Goal: Task Accomplishment & Management: Complete application form

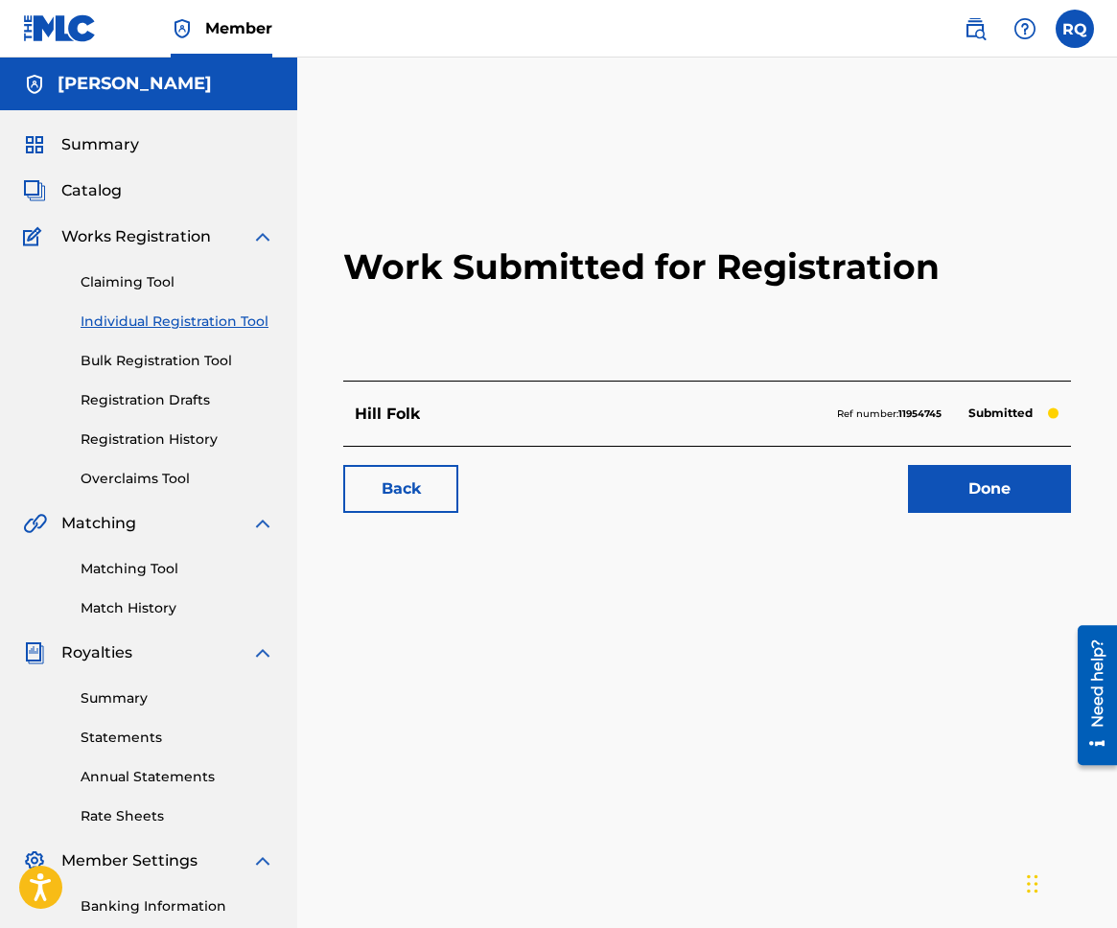
click at [977, 497] on link "Done" at bounding box center [989, 489] width 163 height 48
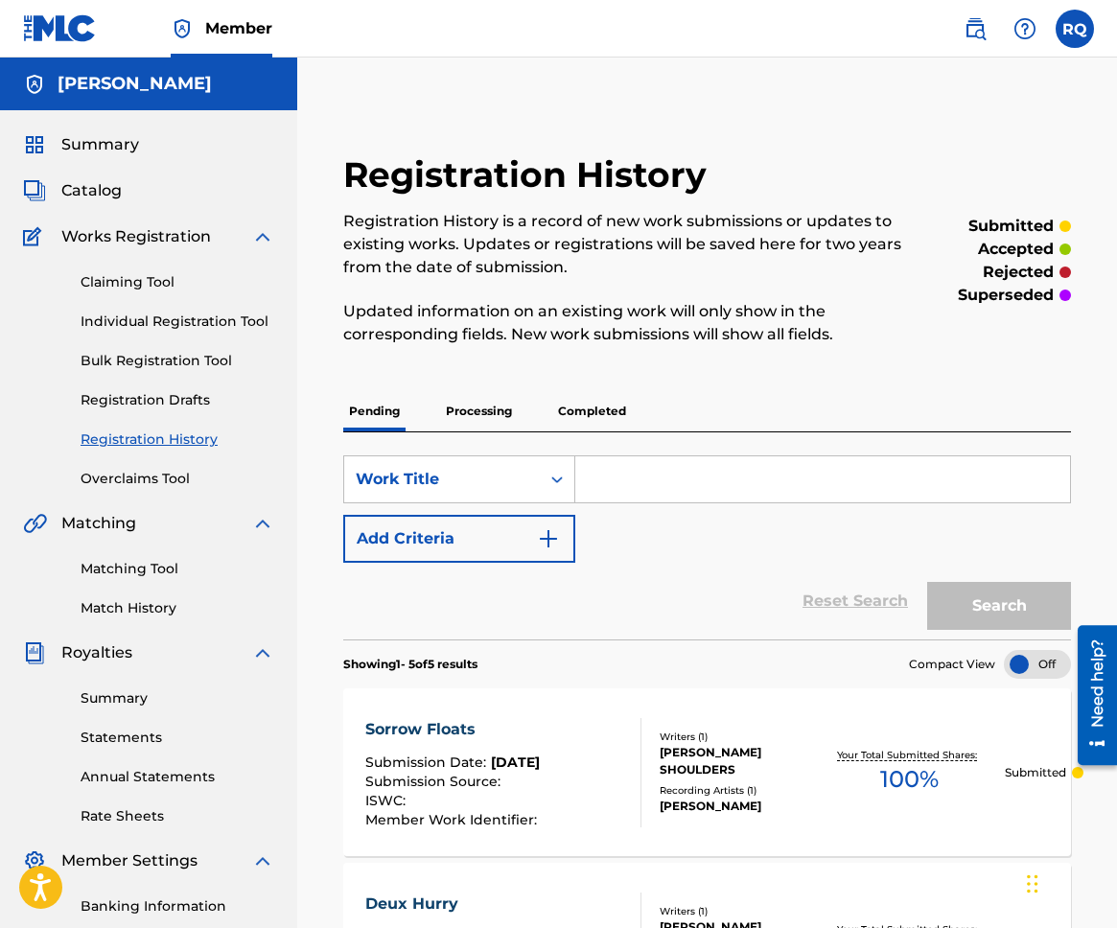
click at [105, 185] on span "Catalog" at bounding box center [91, 190] width 60 height 23
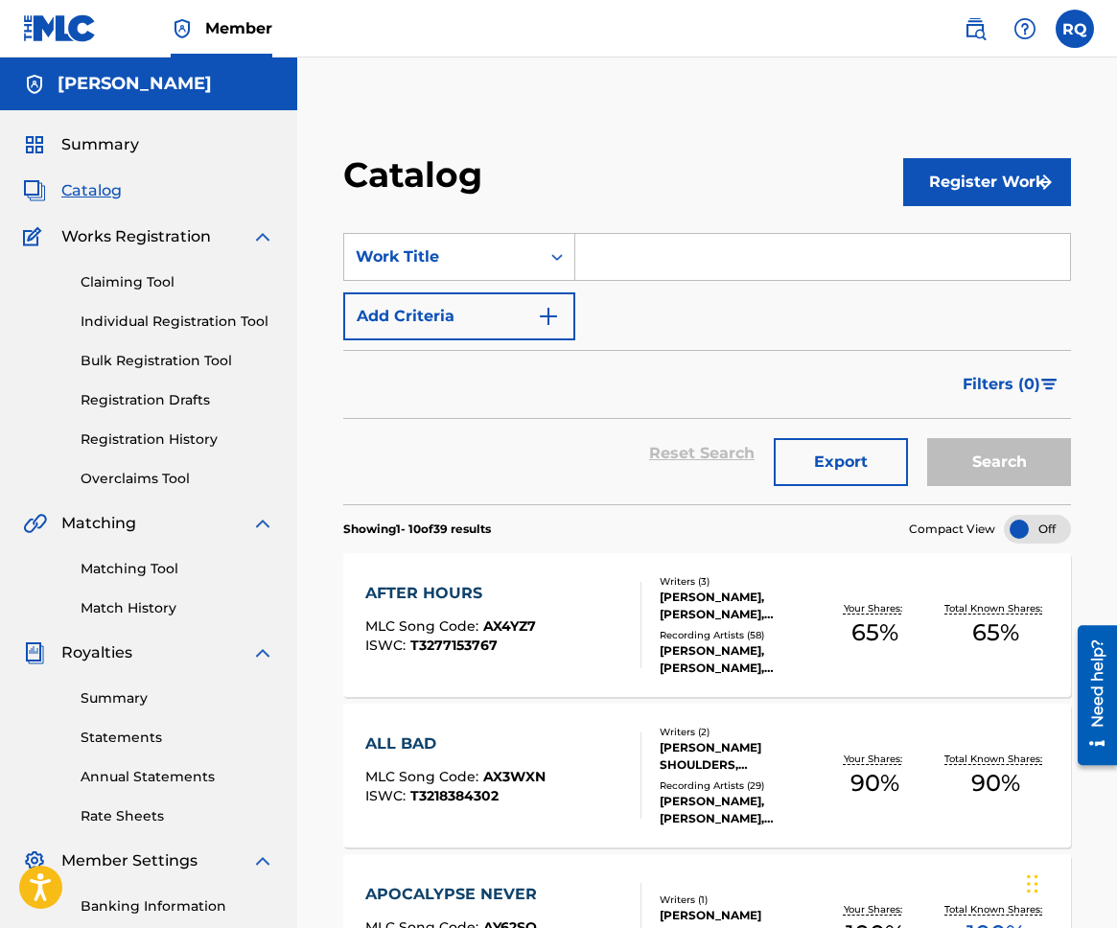
click at [945, 193] on button "Register Work" at bounding box center [987, 182] width 168 height 48
click at [945, 237] on link "Individual" at bounding box center [987, 244] width 168 height 46
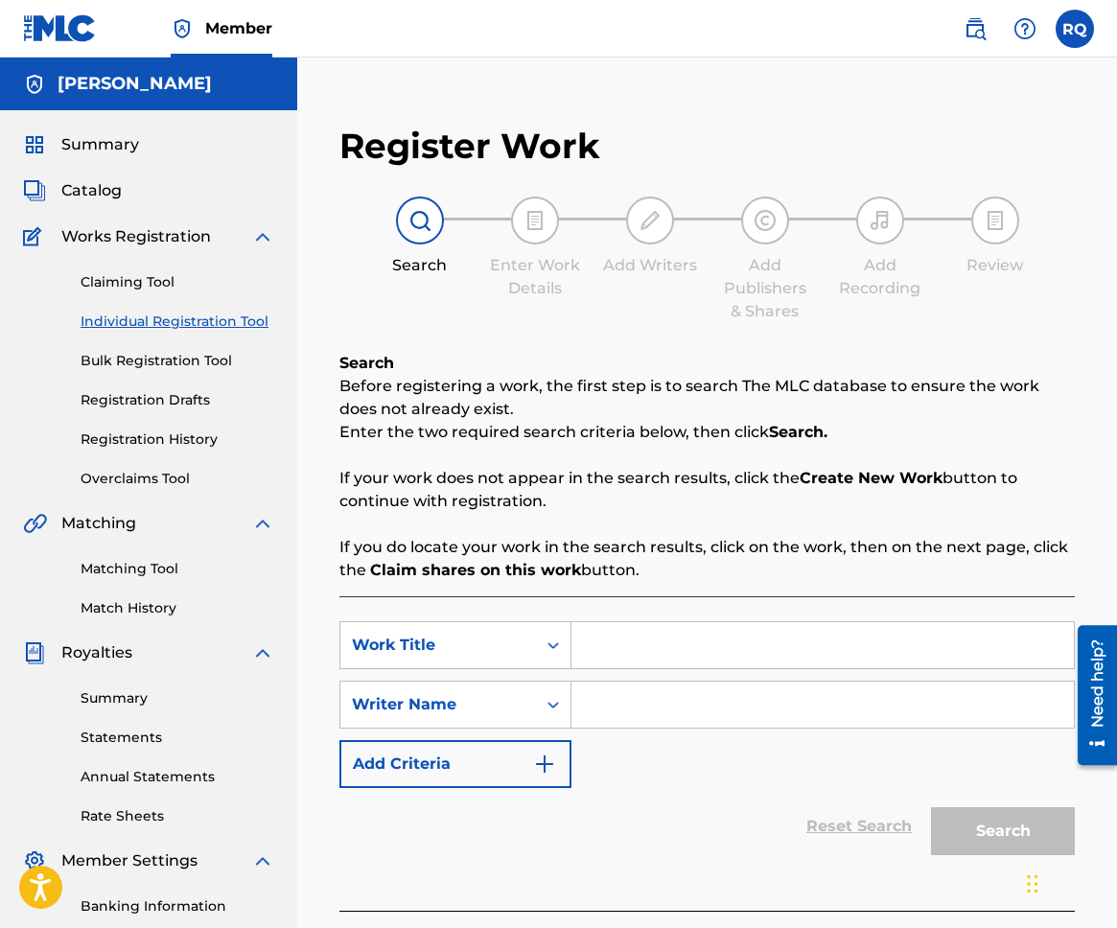
click at [590, 640] on input "Search Form" at bounding box center [822, 645] width 502 height 46
paste input "[PERSON_NAME] Spring"
type input "[PERSON_NAME] Spring"
click at [673, 707] on input "Search Form" at bounding box center [822, 705] width 502 height 46
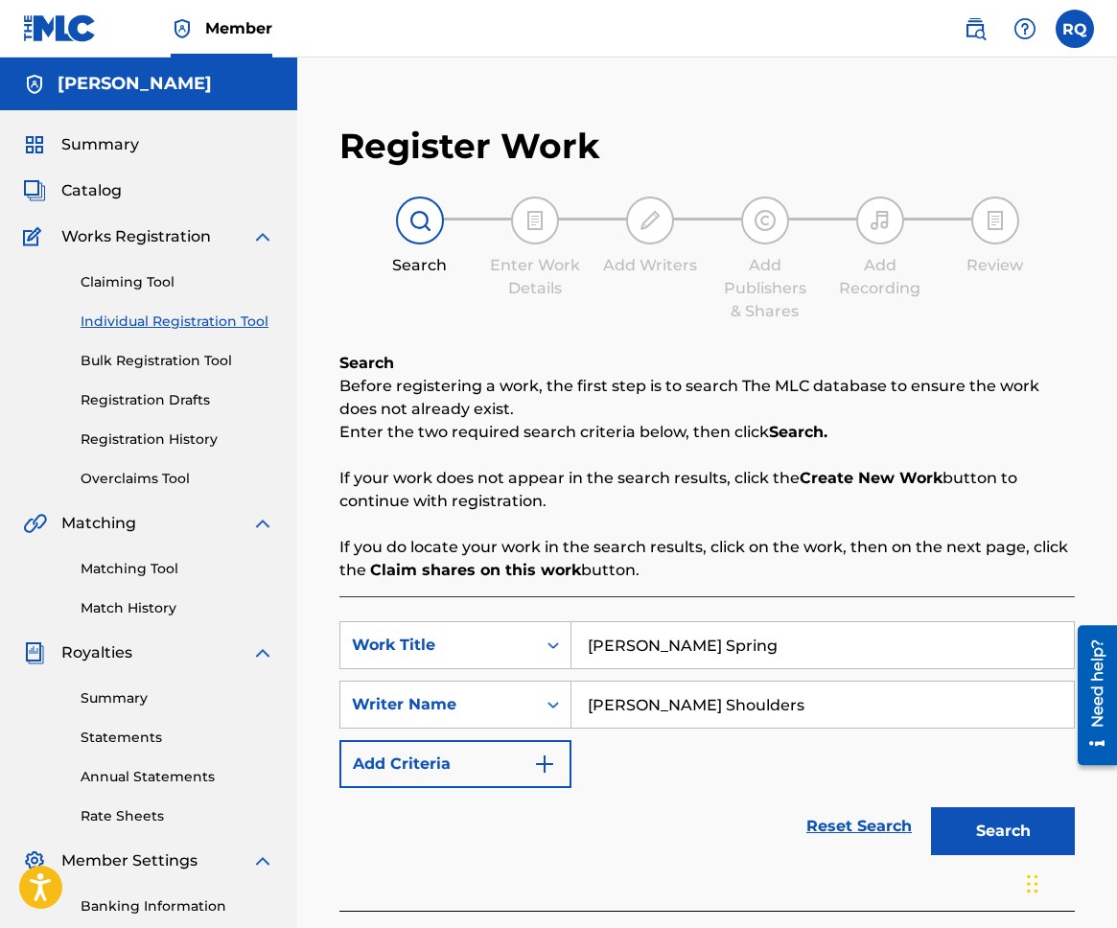
click at [873, 712] on input "[PERSON_NAME] Shoulders" at bounding box center [822, 705] width 502 height 46
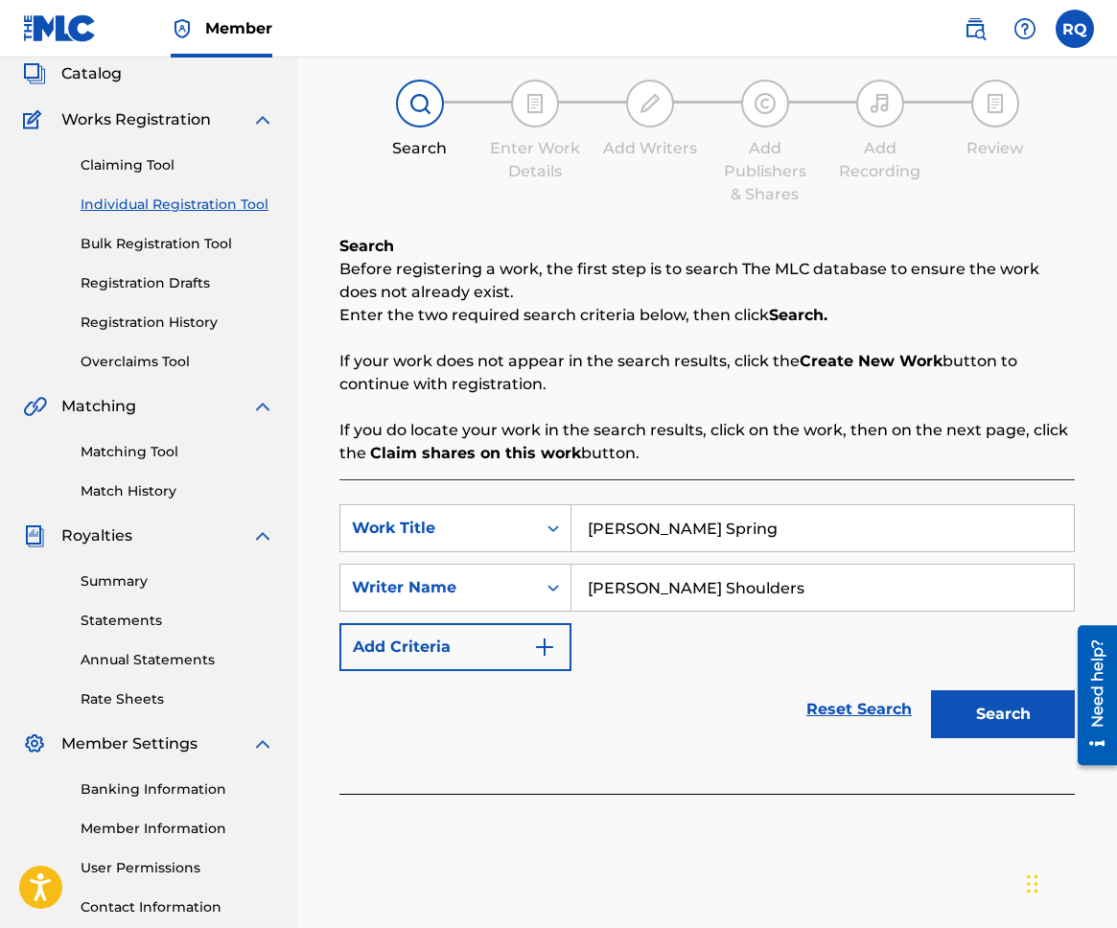
scroll to position [126, 0]
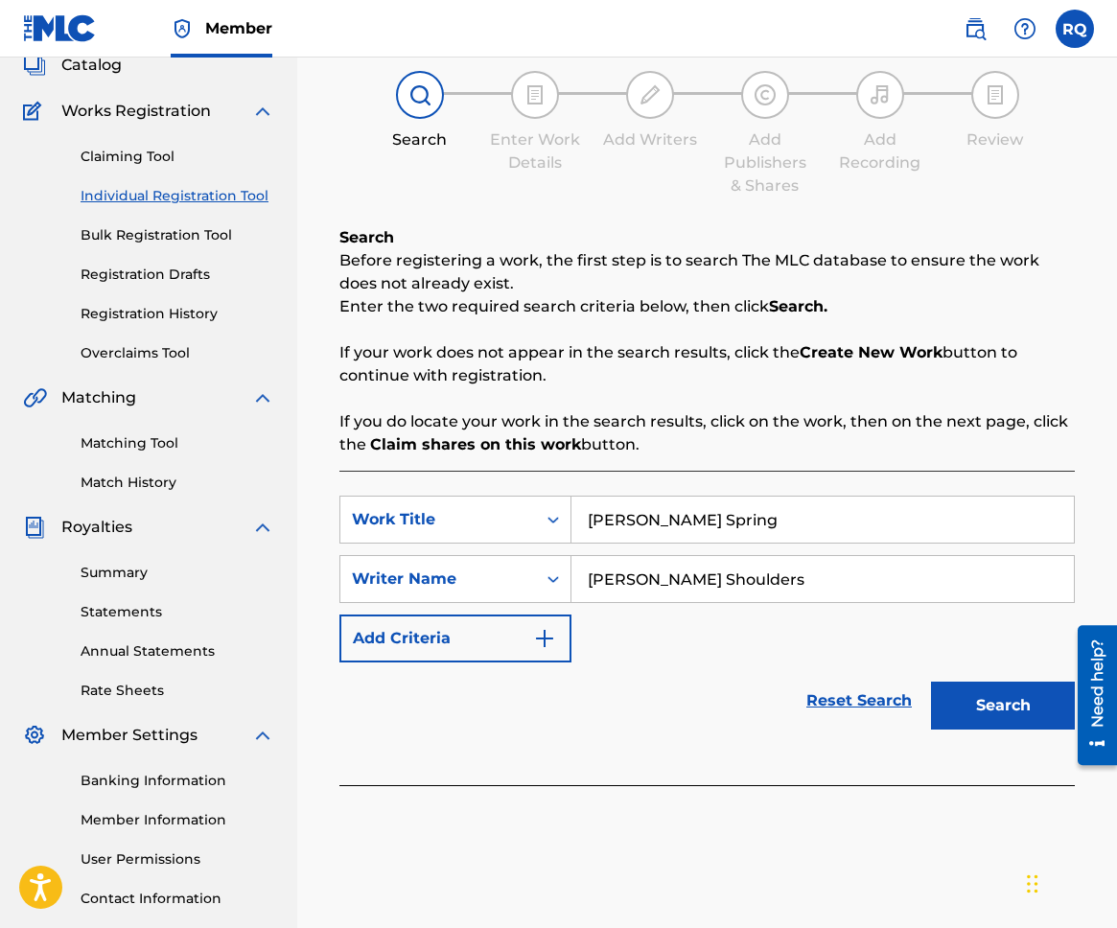
type input "[PERSON_NAME] Shoulders"
click at [978, 697] on button "Search" at bounding box center [1003, 706] width 144 height 48
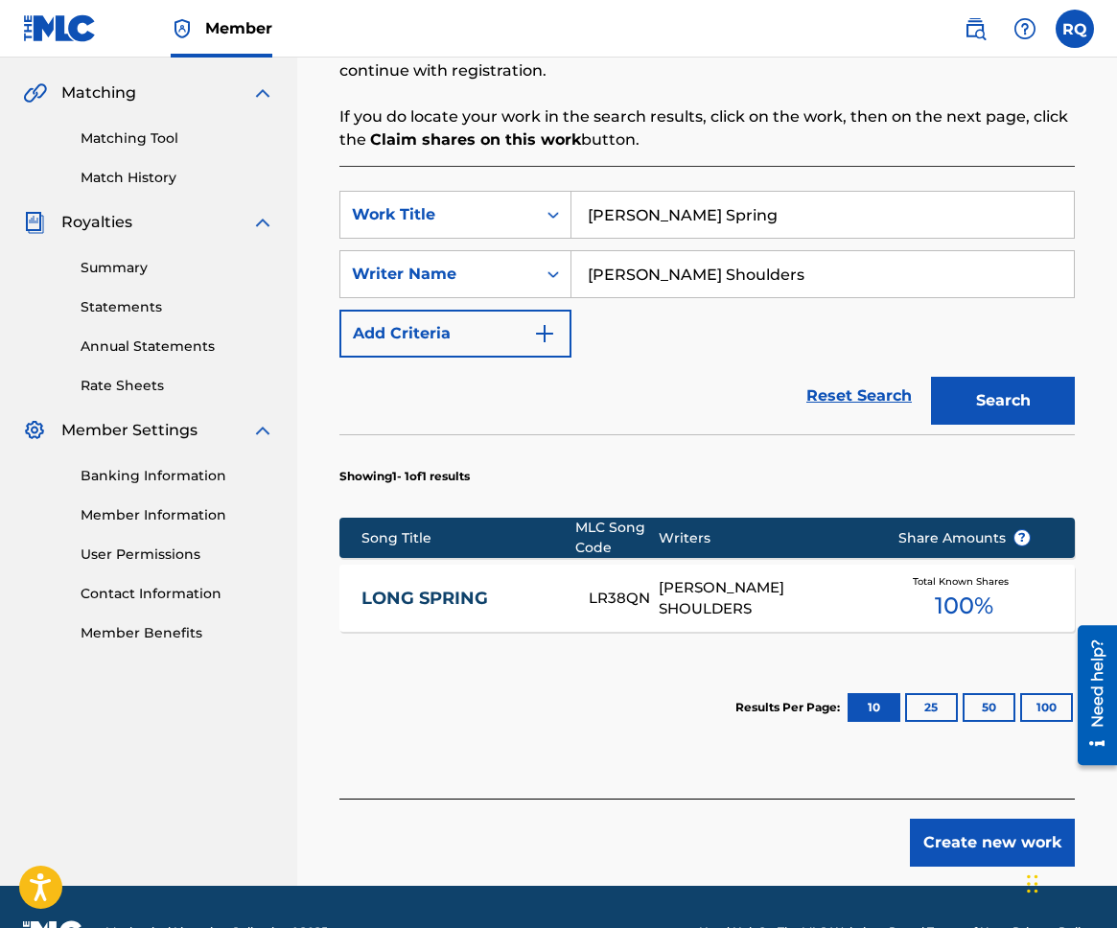
scroll to position [431, 0]
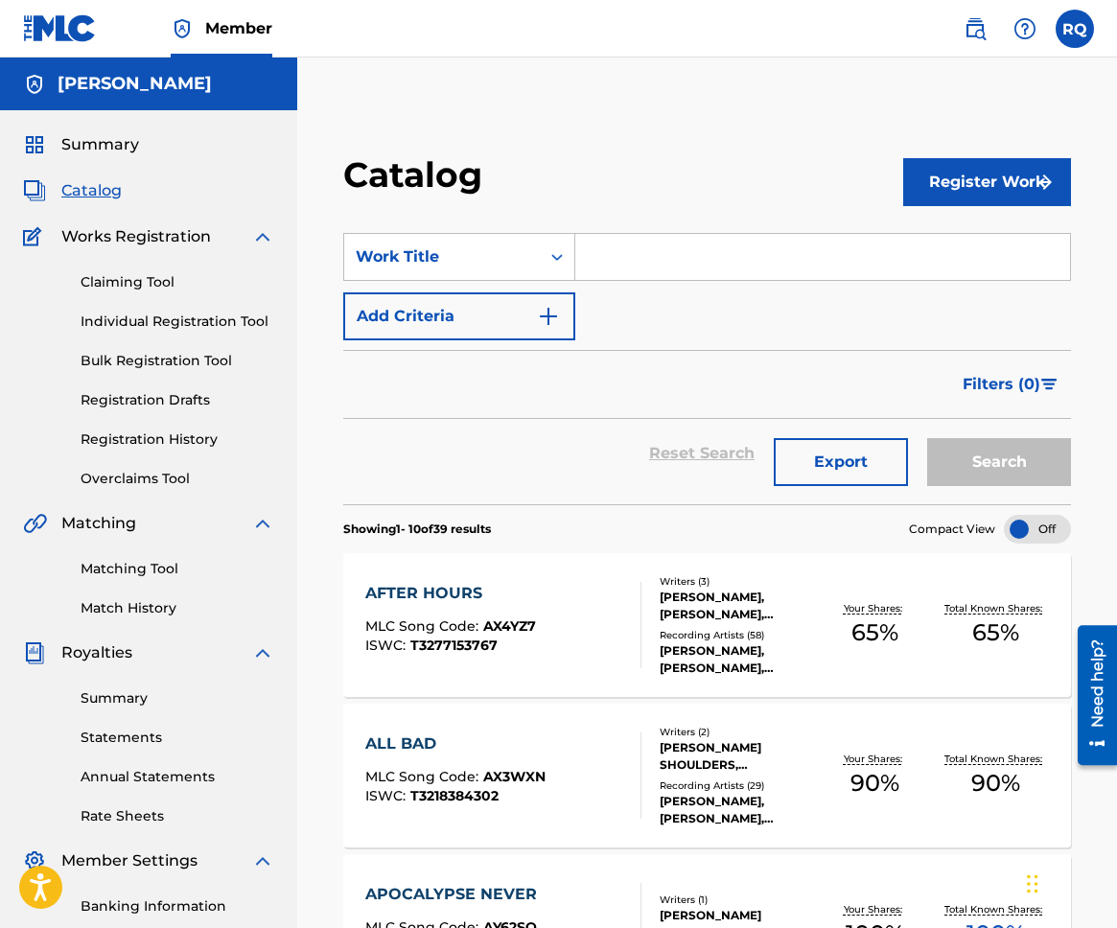
click at [1039, 188] on img "submit" at bounding box center [1043, 182] width 23 height 23
click at [1016, 240] on link "Individual" at bounding box center [987, 244] width 168 height 46
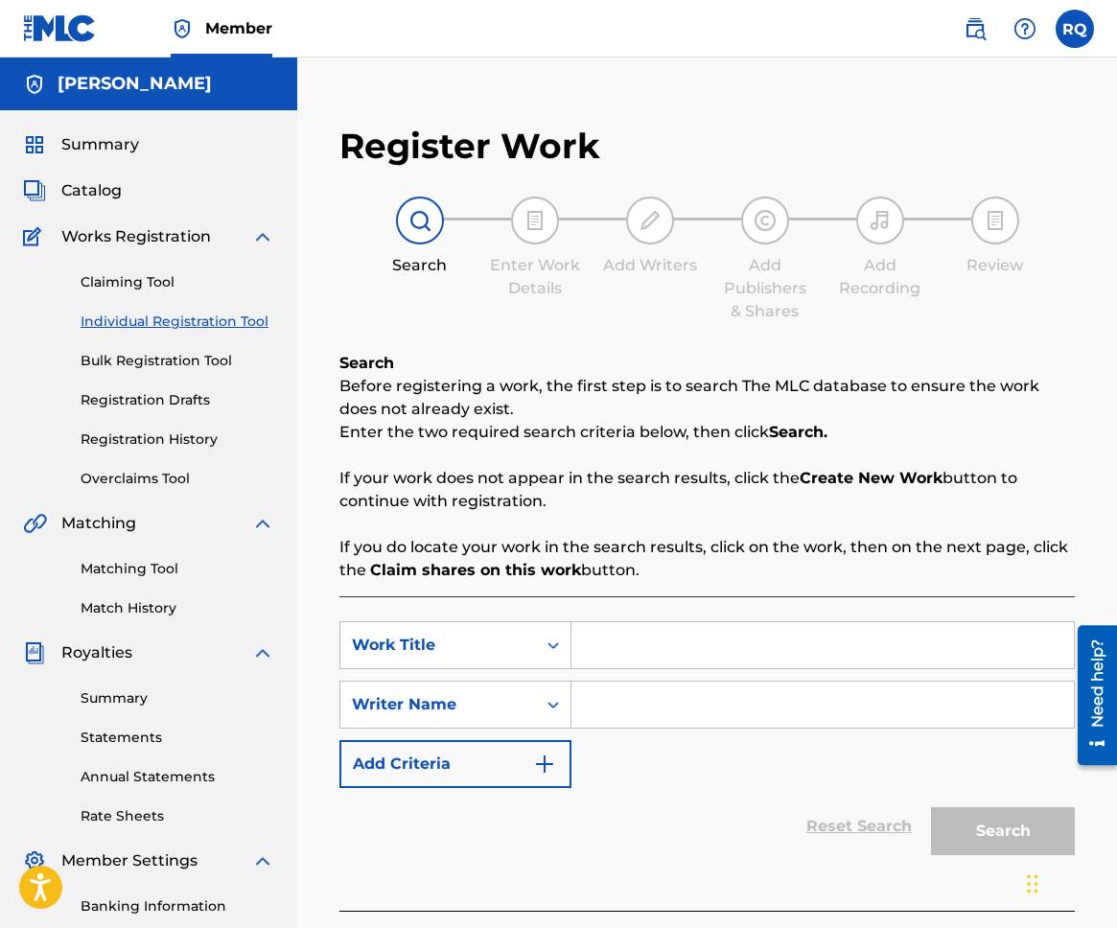
click at [672, 647] on input "Search Form" at bounding box center [822, 645] width 502 height 46
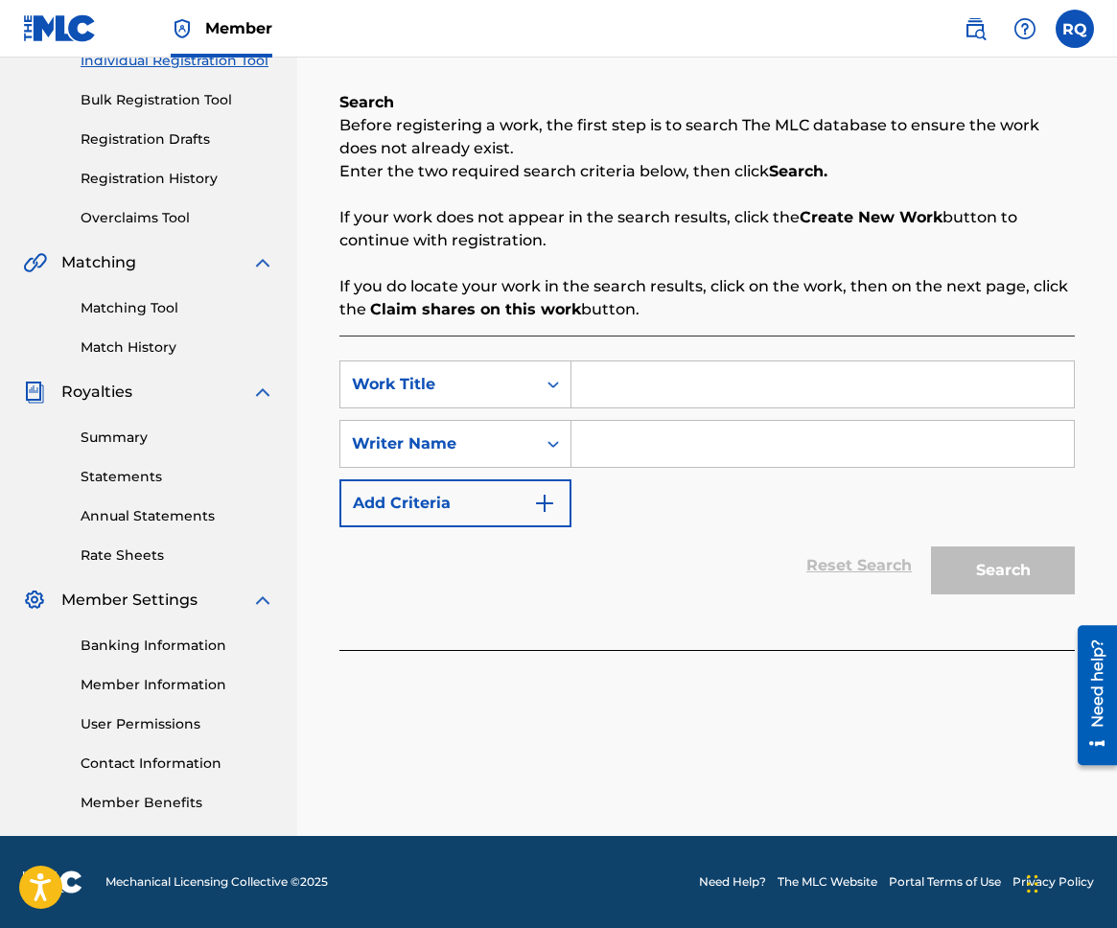
scroll to position [260, 0]
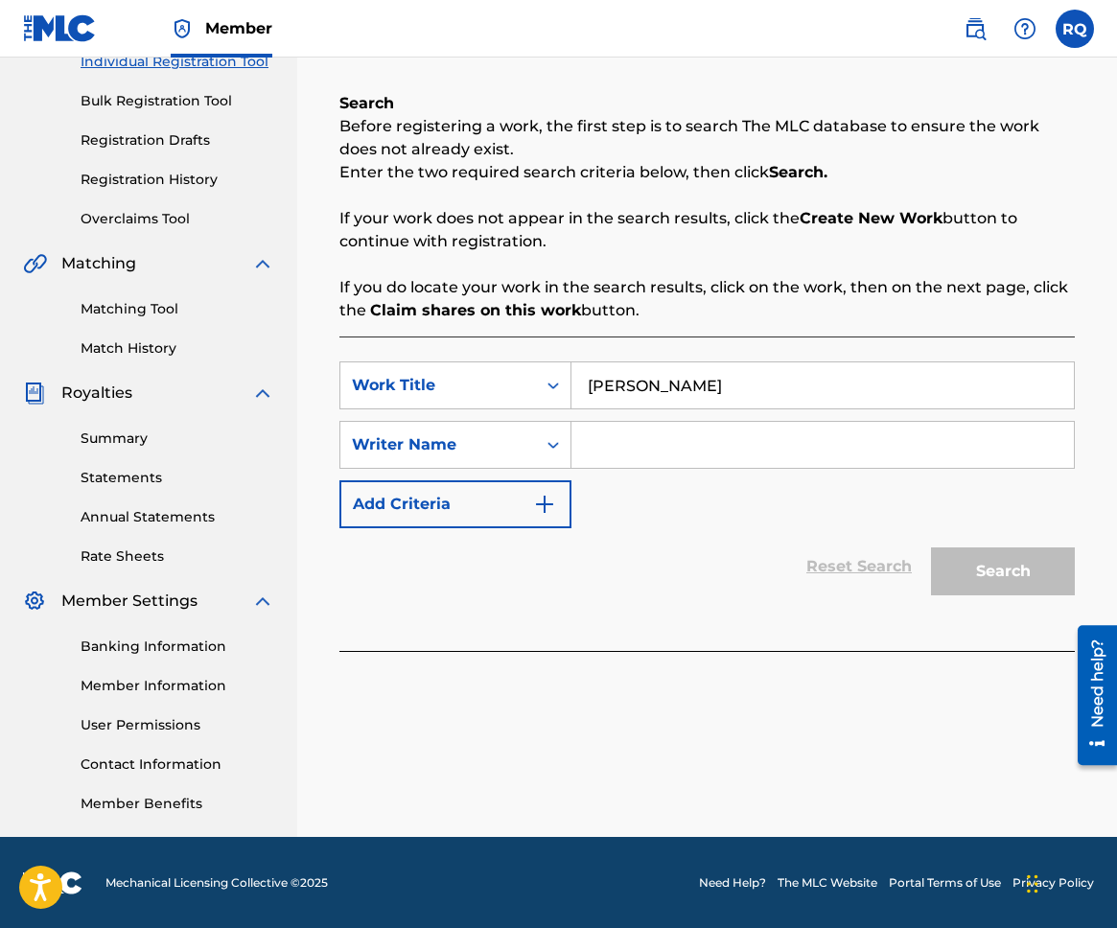
click at [659, 390] on input "[PERSON_NAME]" at bounding box center [822, 385] width 502 height 46
paste input "m Spring"
type input "[PERSON_NAME] Spring"
click at [648, 453] on input "Search Form" at bounding box center [822, 445] width 502 height 46
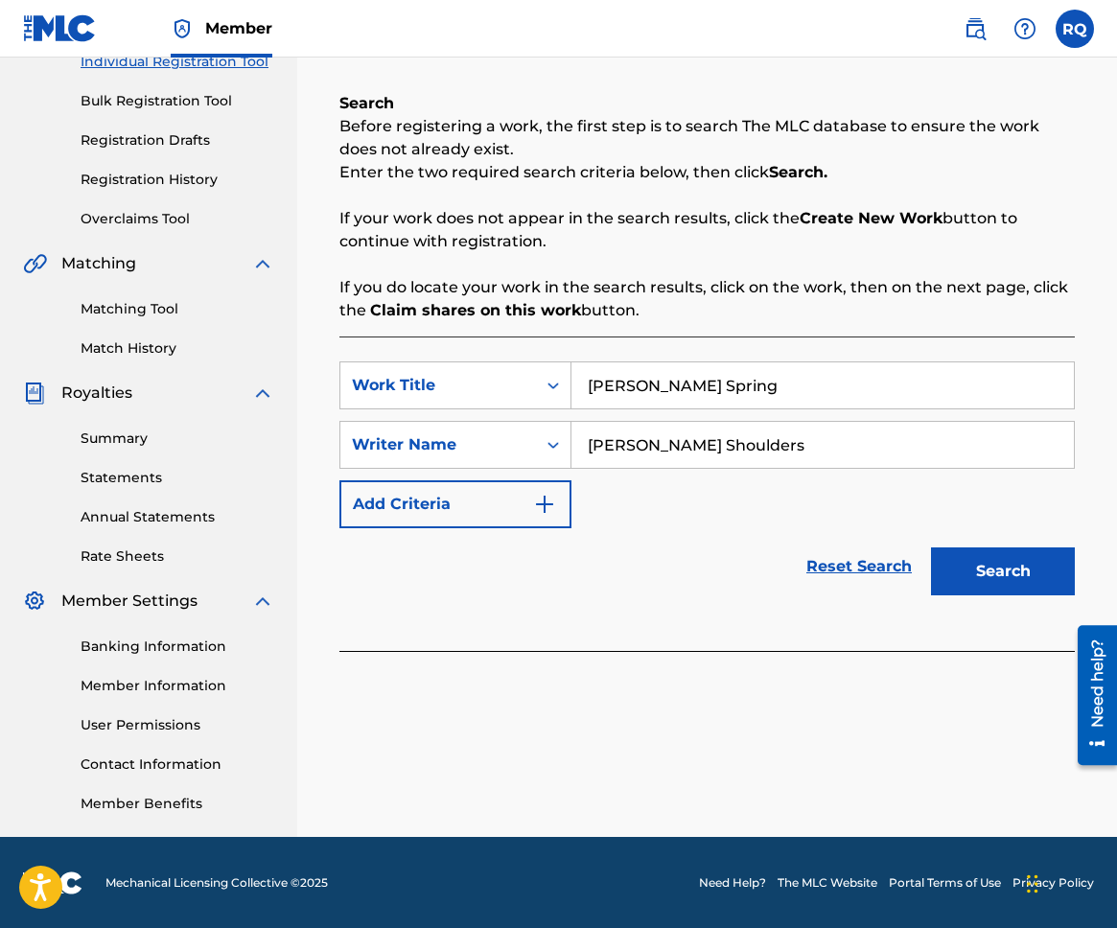
type input "[PERSON_NAME] Shoulders"
click at [998, 571] on button "Search" at bounding box center [1003, 571] width 144 height 48
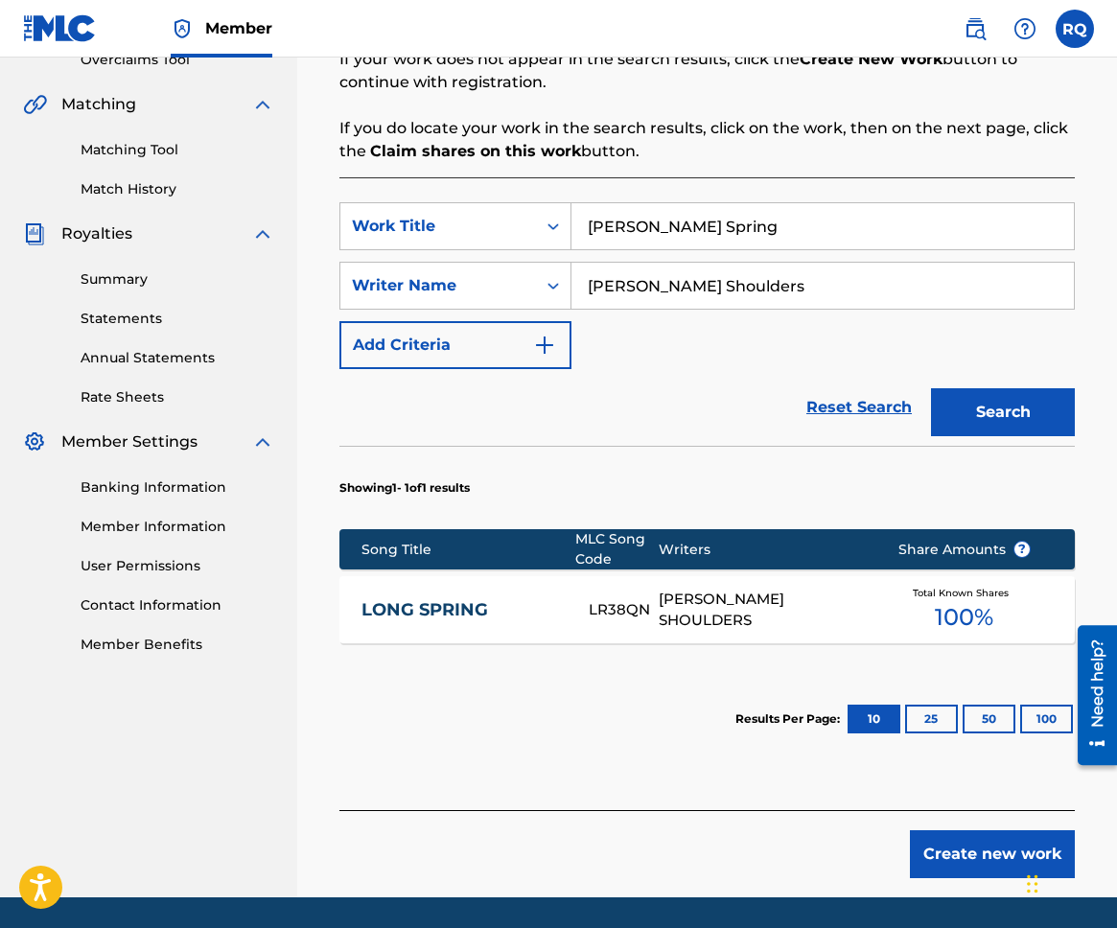
scroll to position [480, 0]
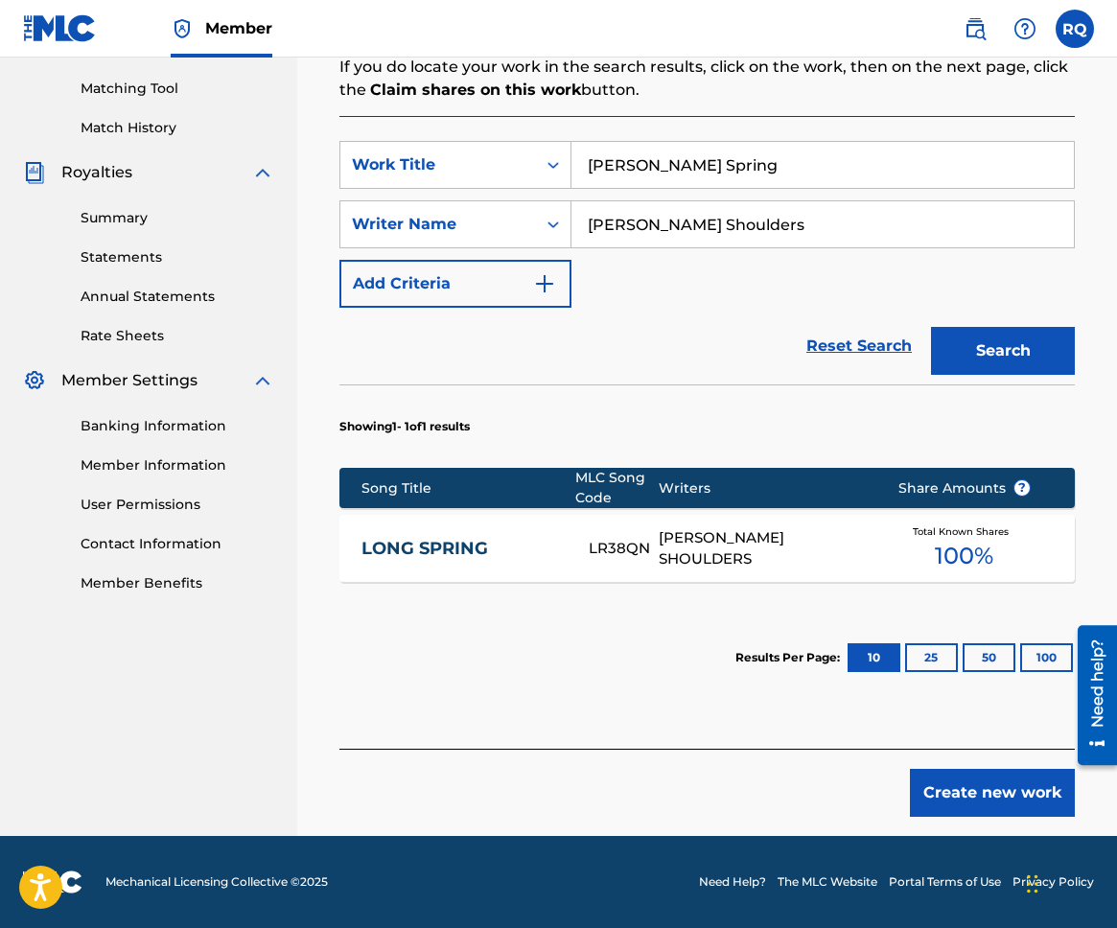
click at [1002, 802] on button "Create new work" at bounding box center [992, 793] width 165 height 48
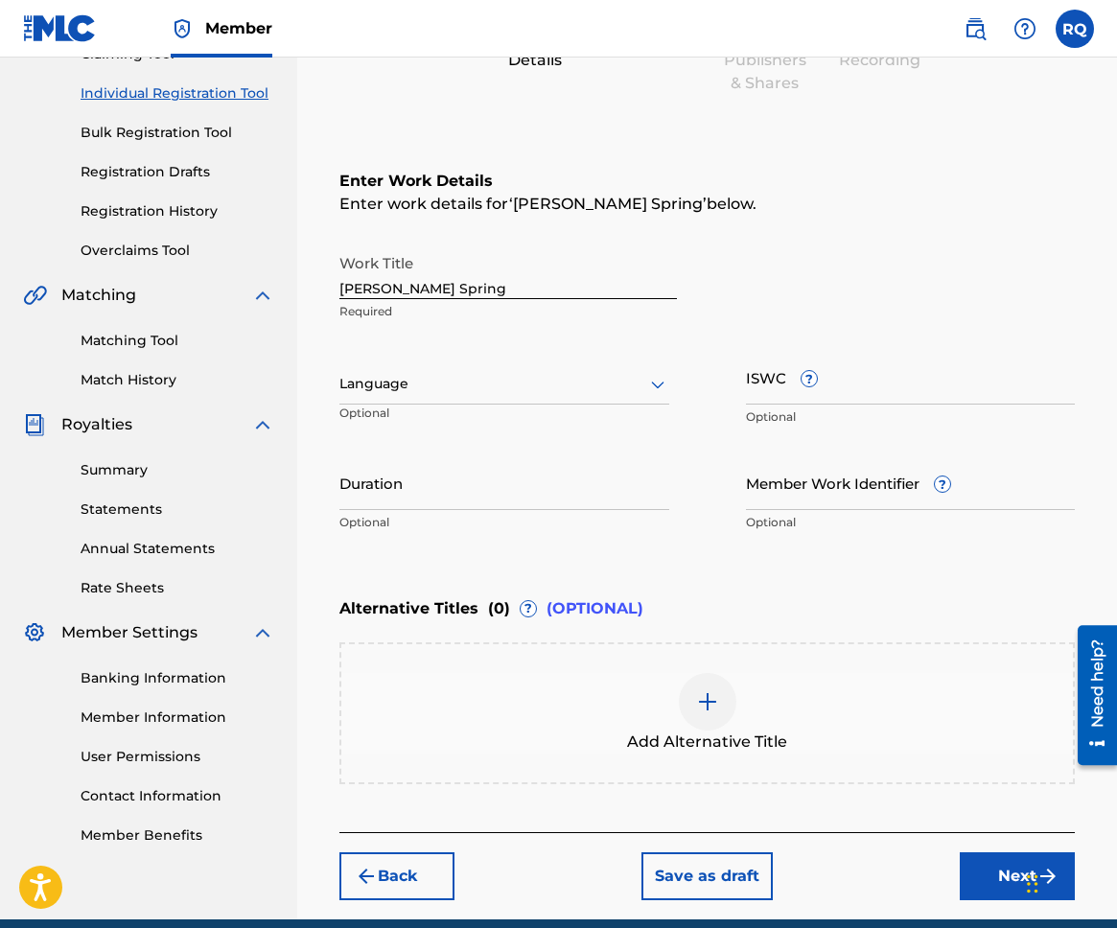
scroll to position [311, 0]
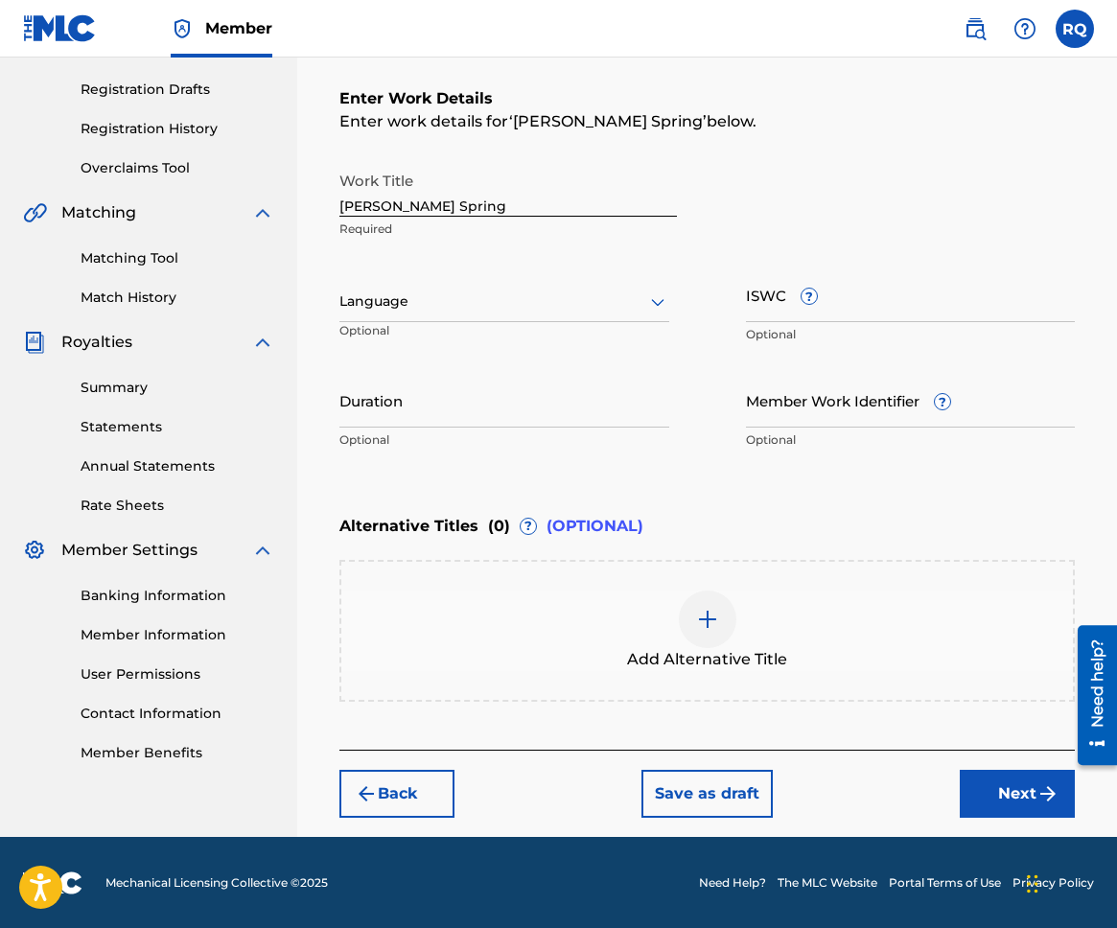
click at [1019, 787] on button "Next" at bounding box center [1017, 794] width 115 height 48
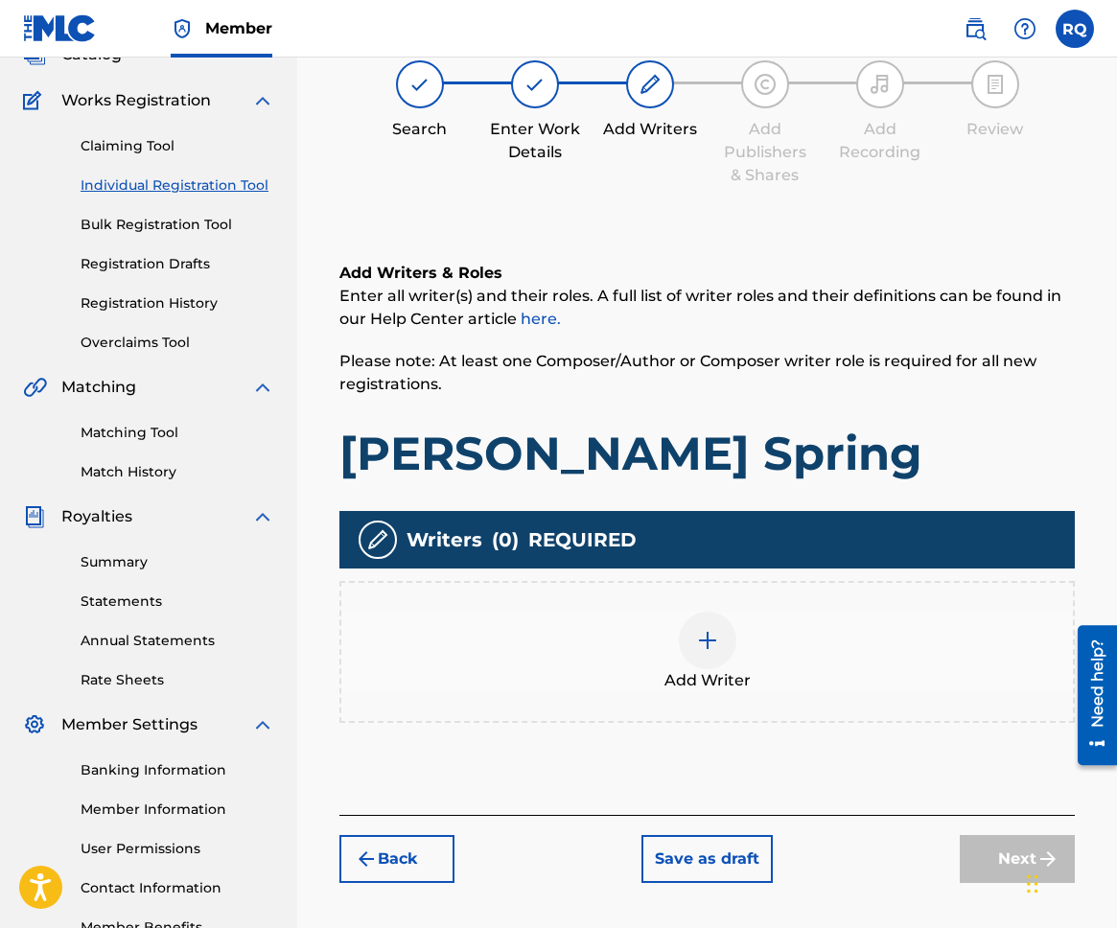
scroll to position [86, 0]
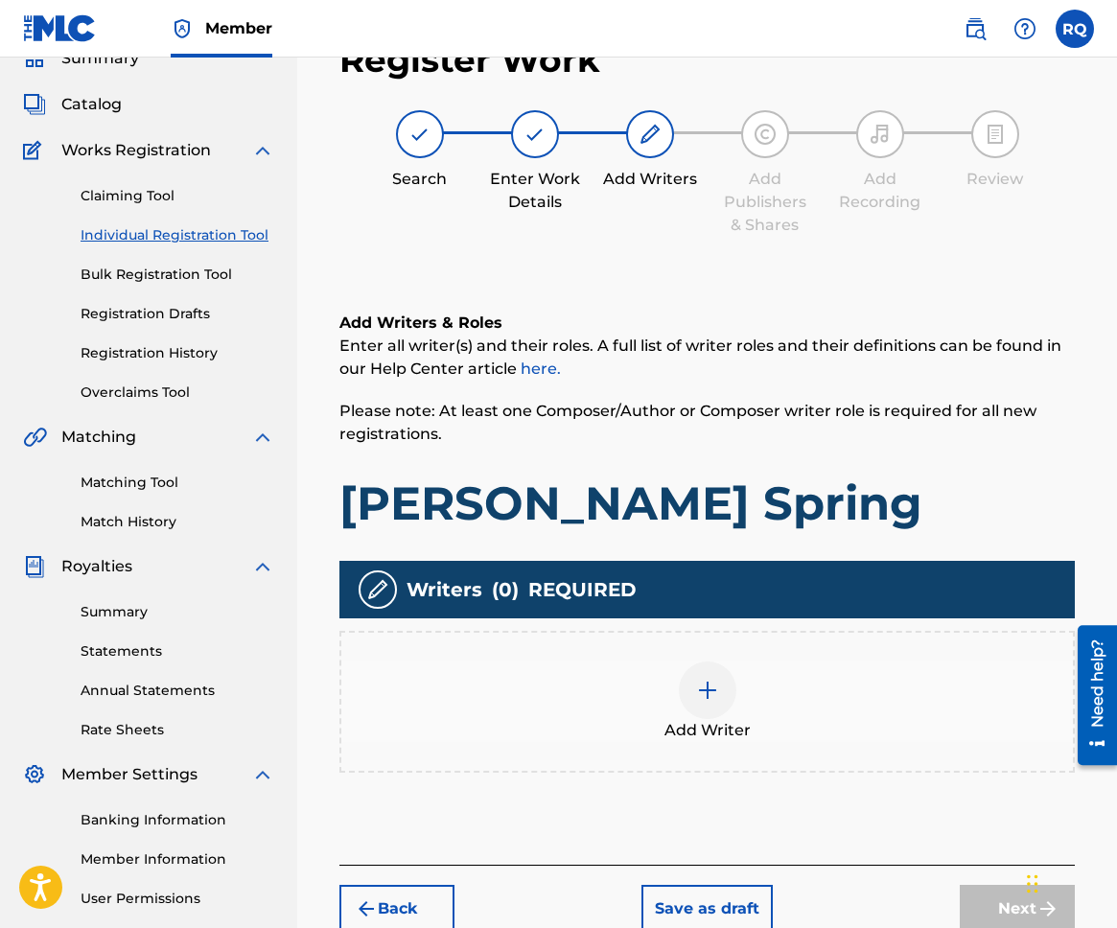
click at [721, 677] on div at bounding box center [708, 690] width 58 height 58
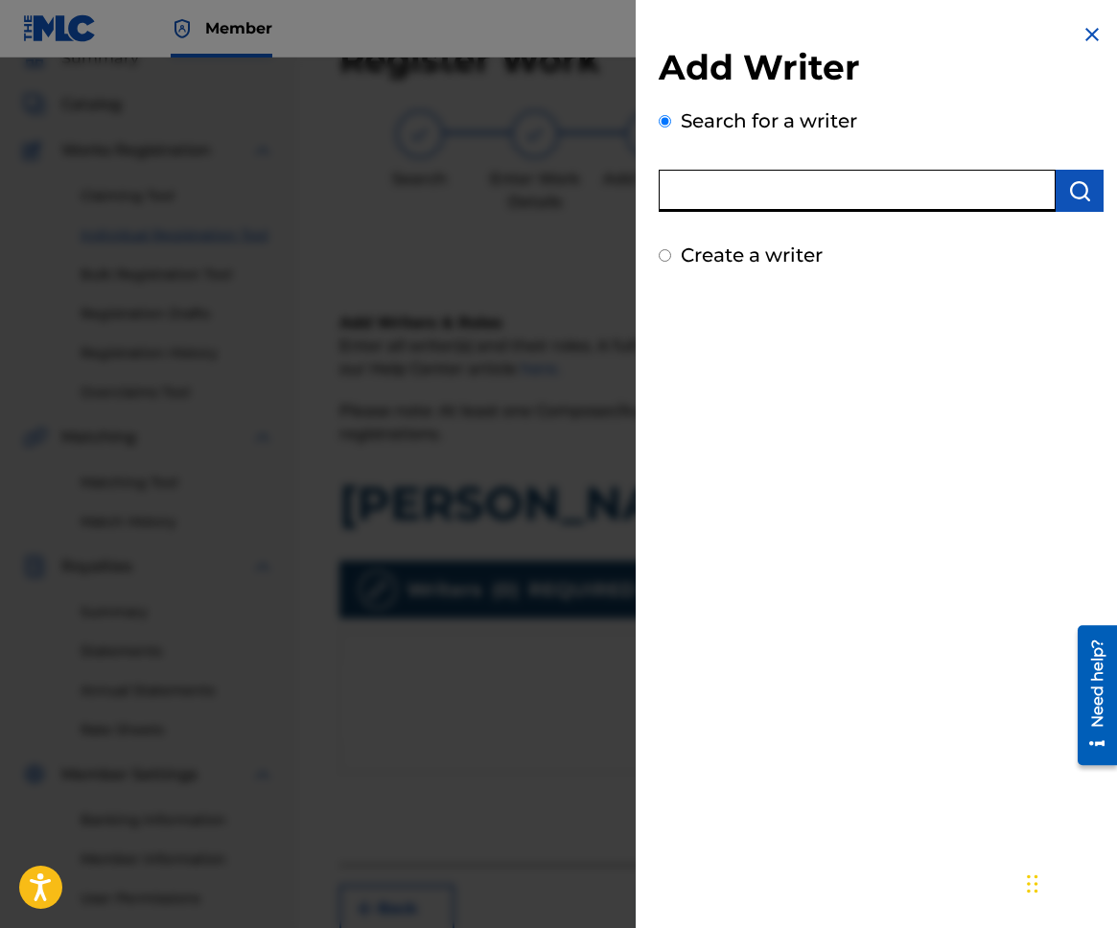
click at [819, 196] on input "text" at bounding box center [857, 191] width 397 height 42
type input "[PERSON_NAME] Shoulders"
click at [1078, 189] on img "submit" at bounding box center [1079, 190] width 23 height 23
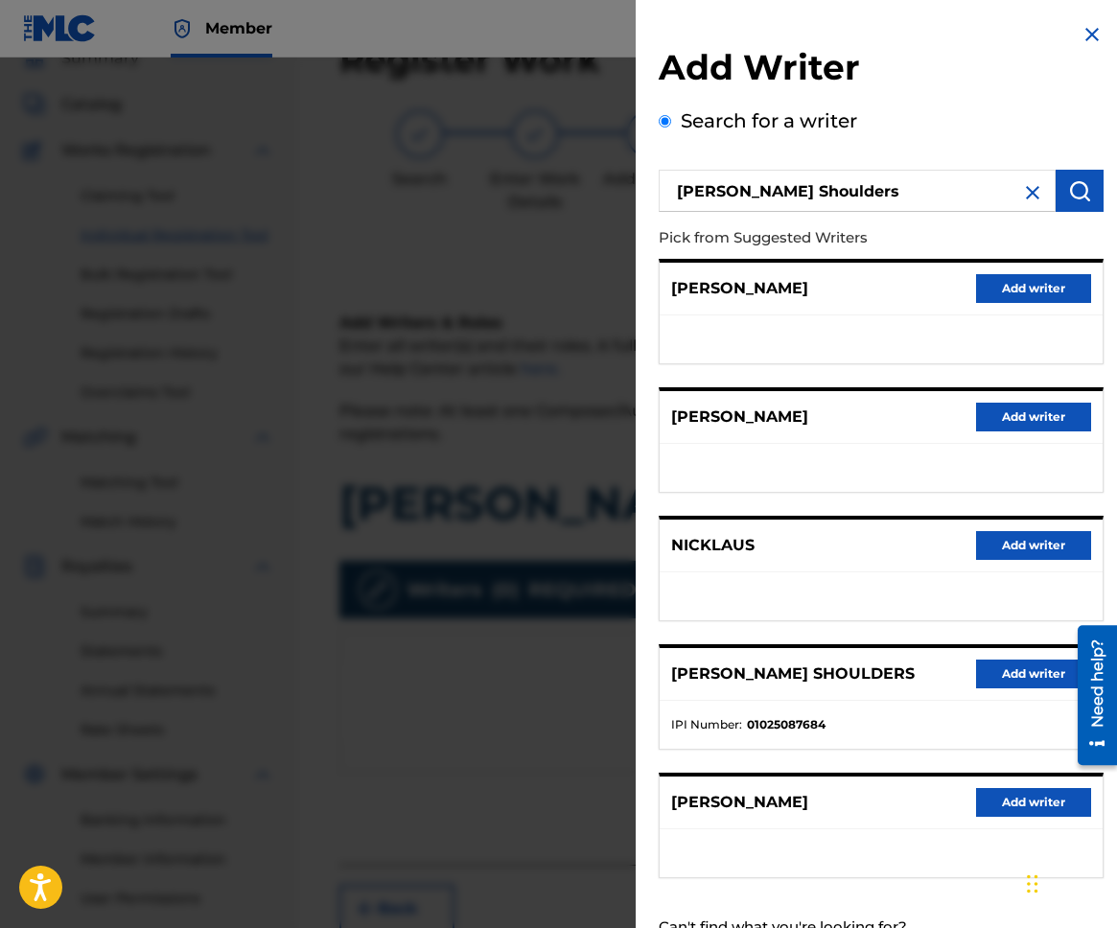
click at [998, 671] on button "Add writer" at bounding box center [1033, 673] width 115 height 29
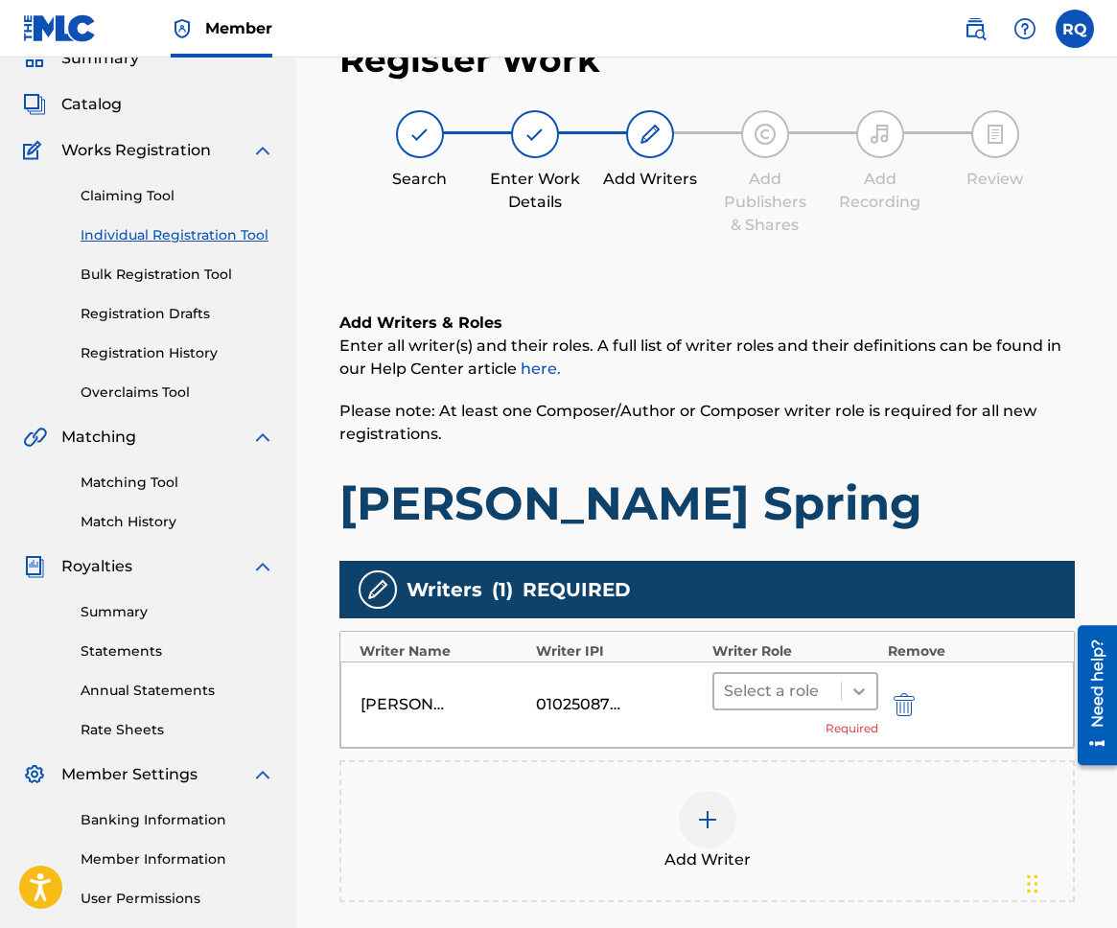
click at [864, 695] on icon at bounding box center [858, 691] width 19 height 19
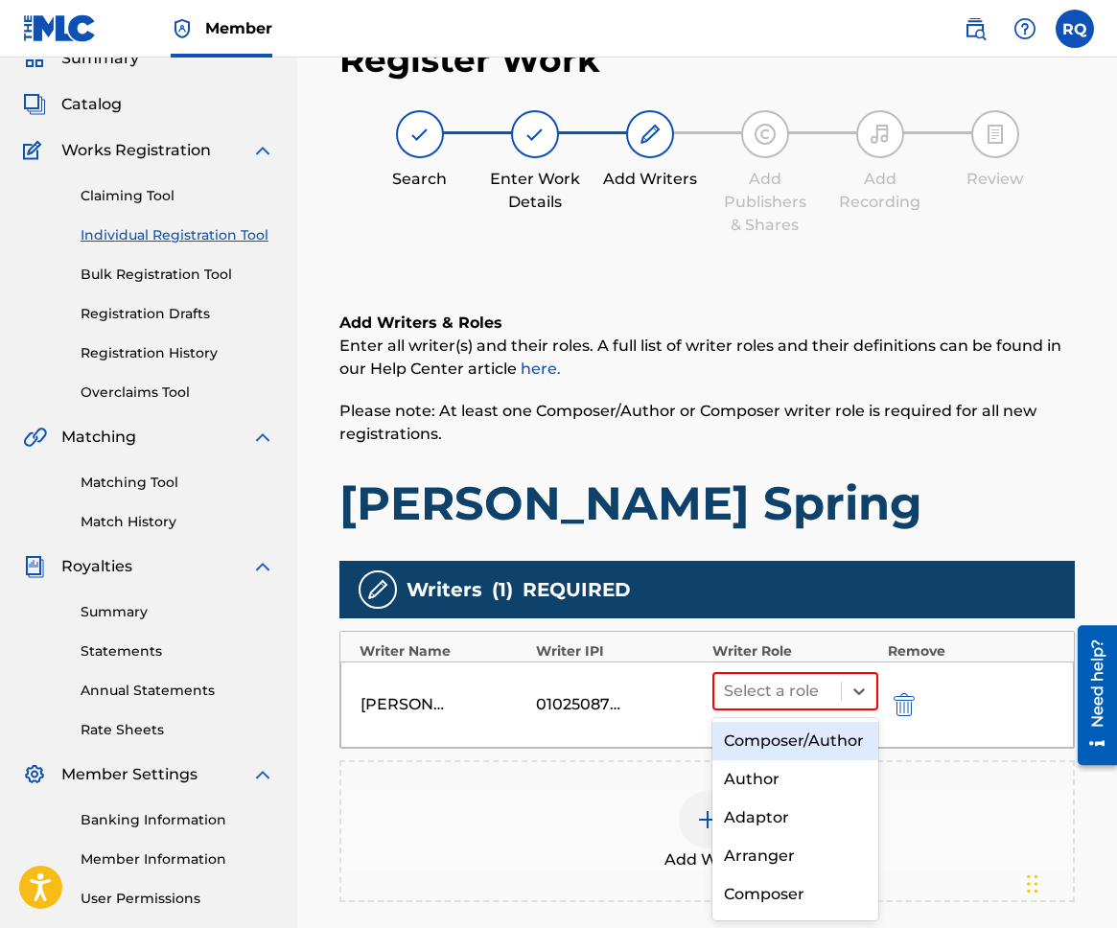
click at [816, 737] on div "Composer/Author" at bounding box center [795, 741] width 166 height 38
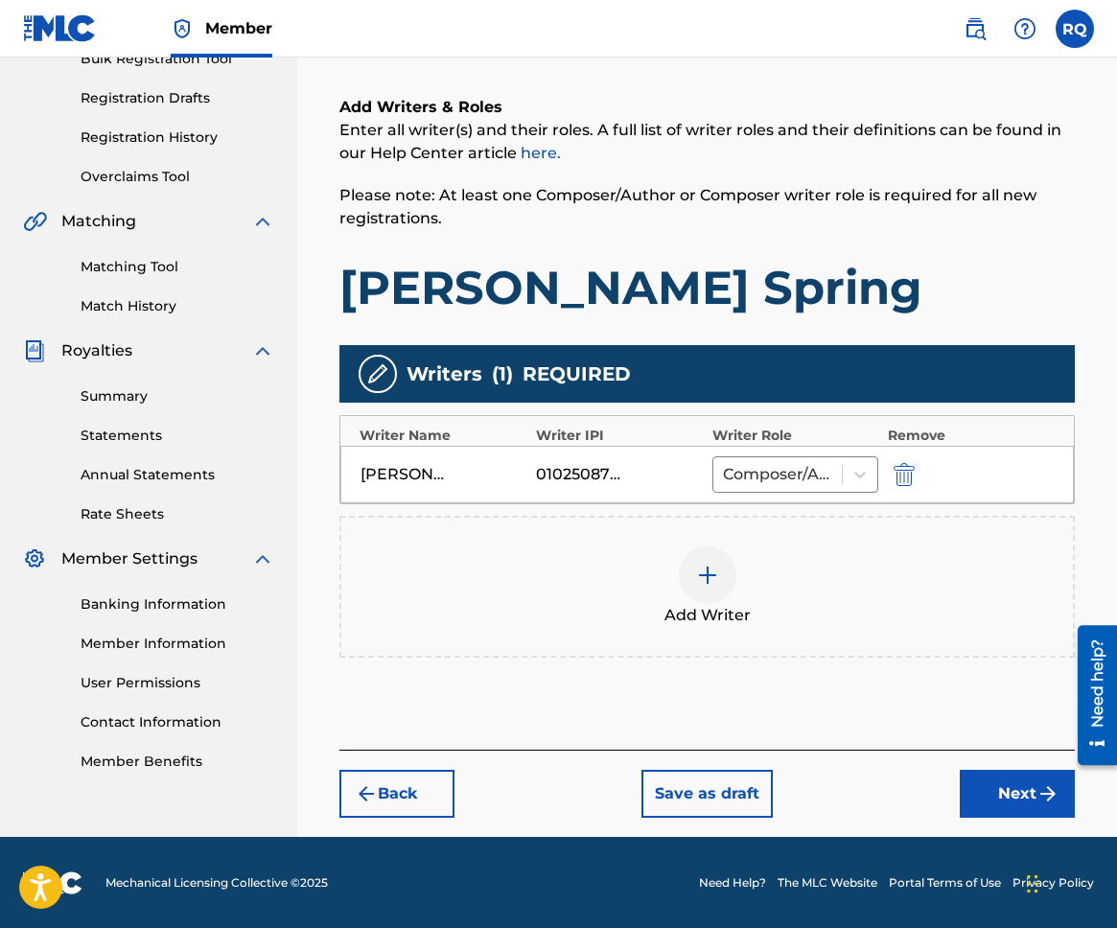
scroll to position [303, 0]
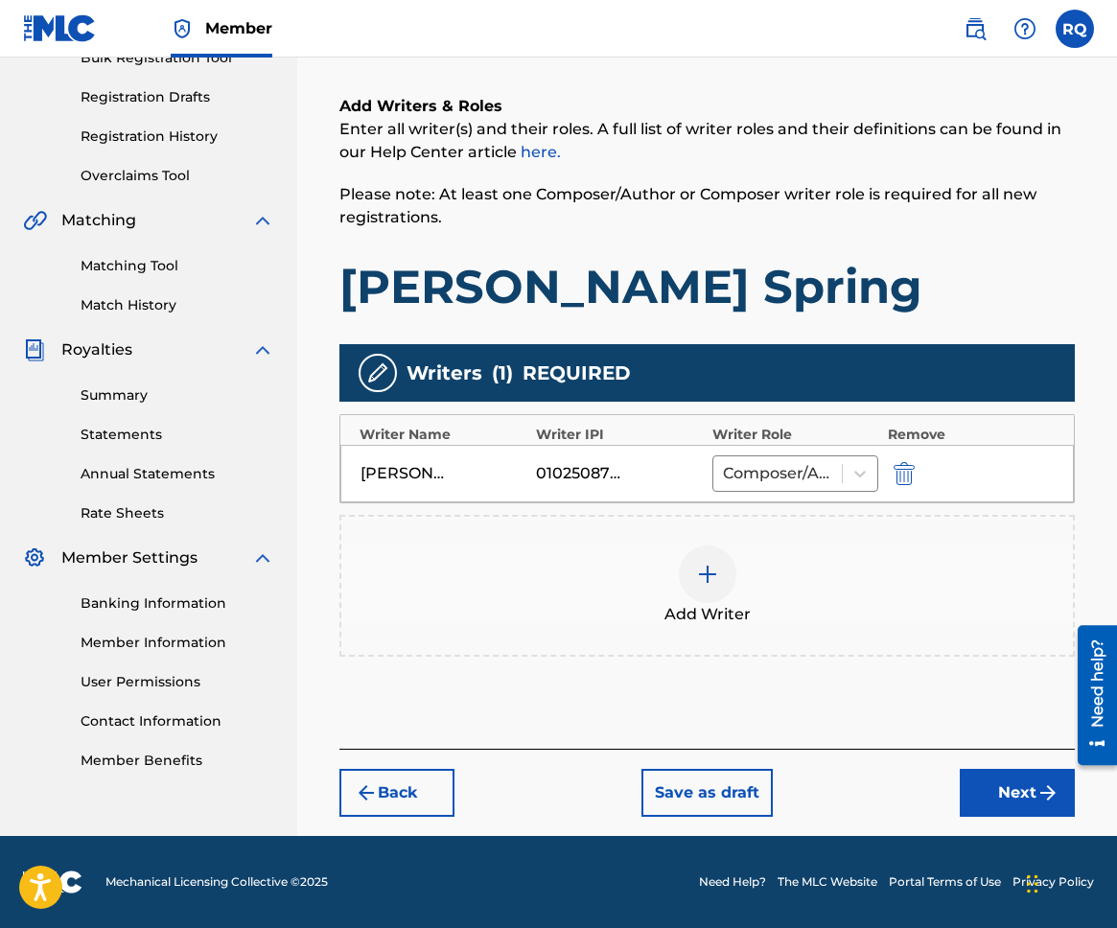
click at [1034, 799] on button "Next" at bounding box center [1017, 793] width 115 height 48
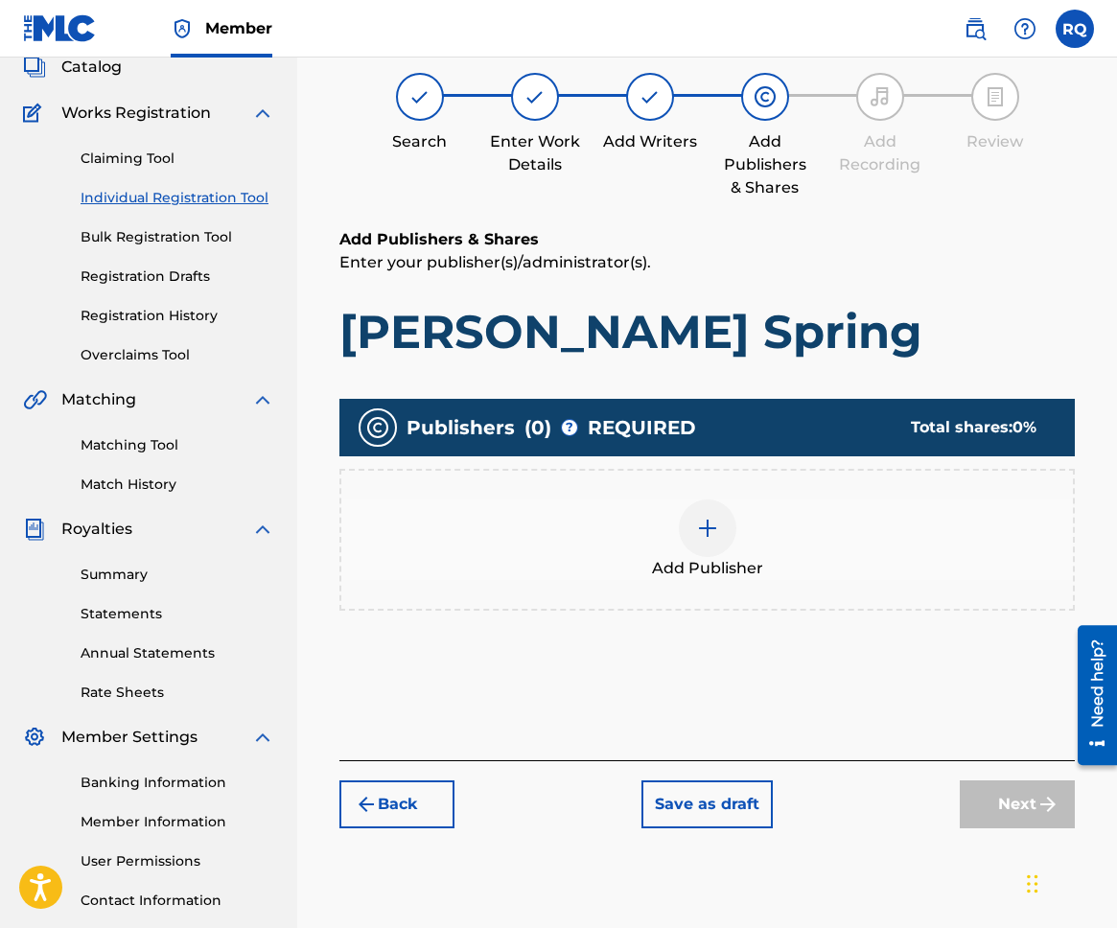
scroll to position [86, 0]
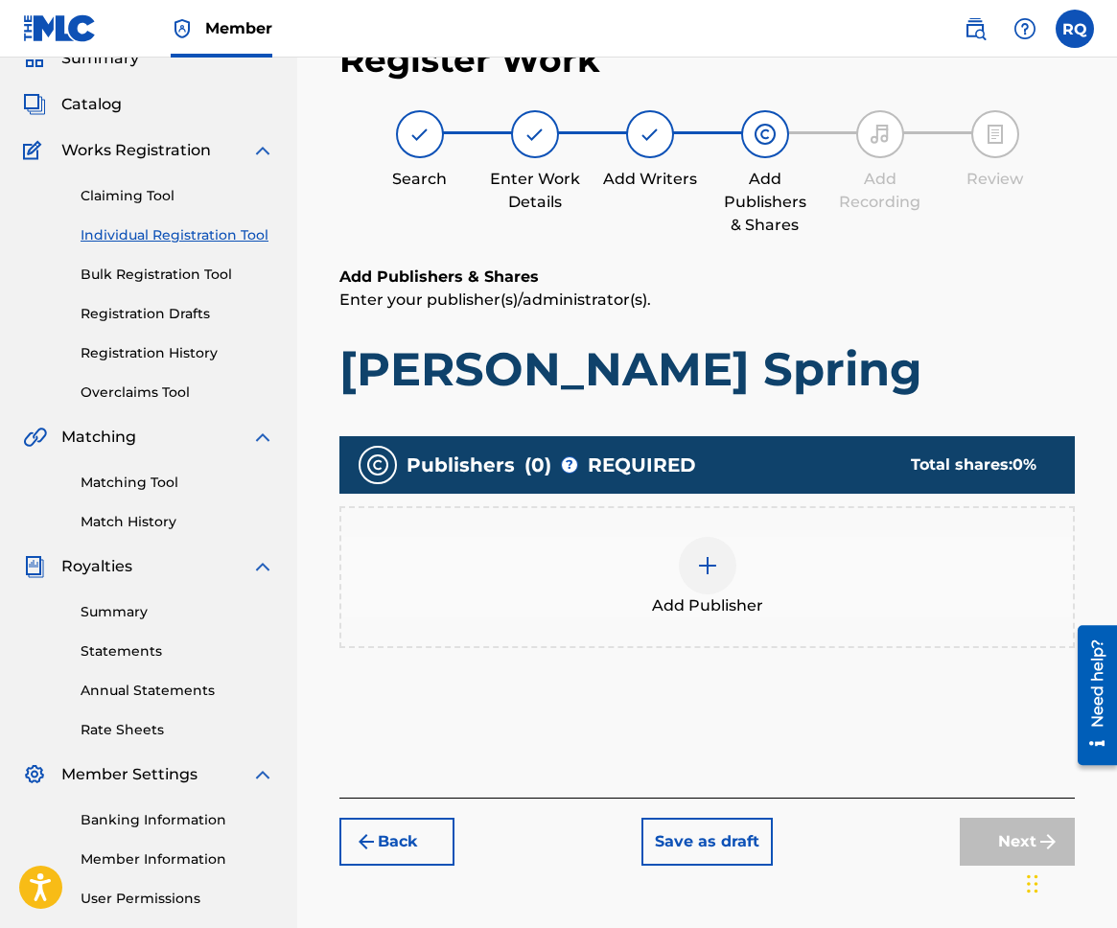
click at [700, 557] on img at bounding box center [707, 565] width 23 height 23
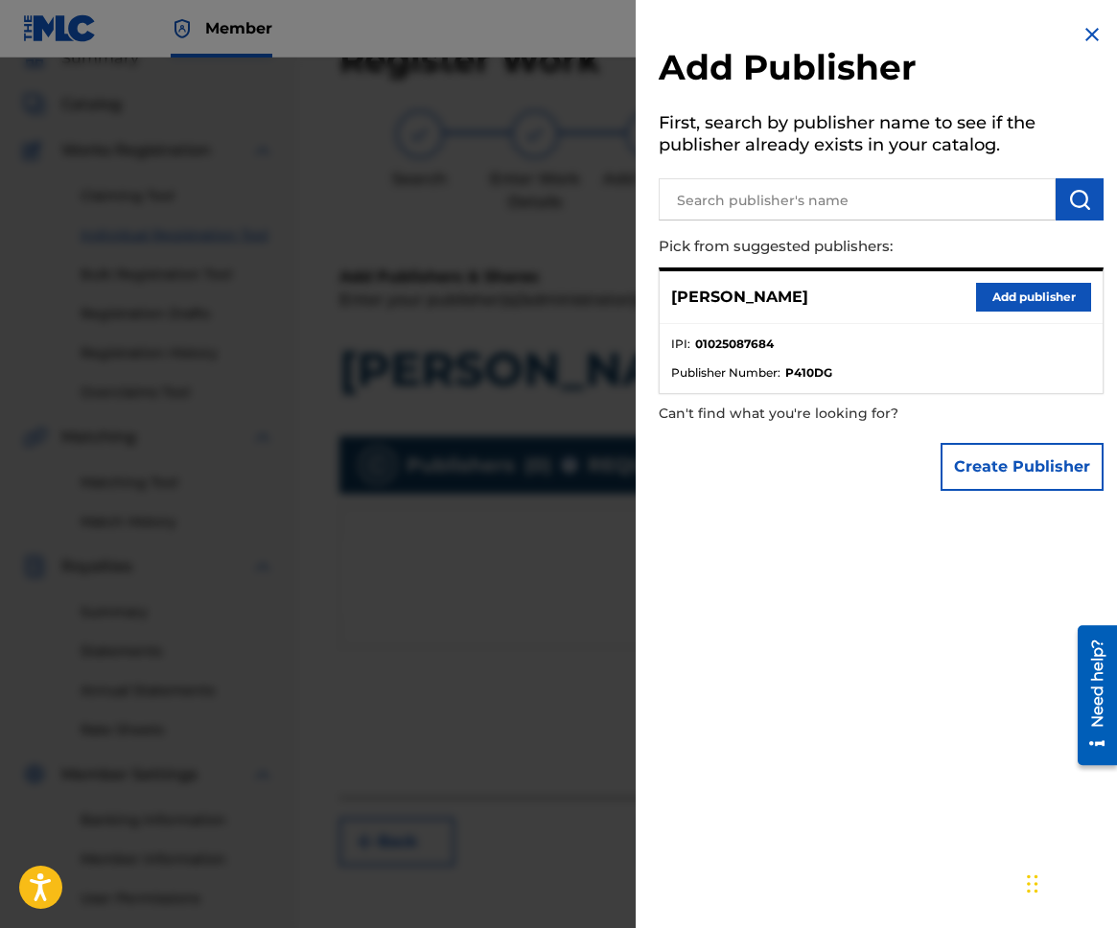
click at [1026, 294] on button "Add publisher" at bounding box center [1033, 297] width 115 height 29
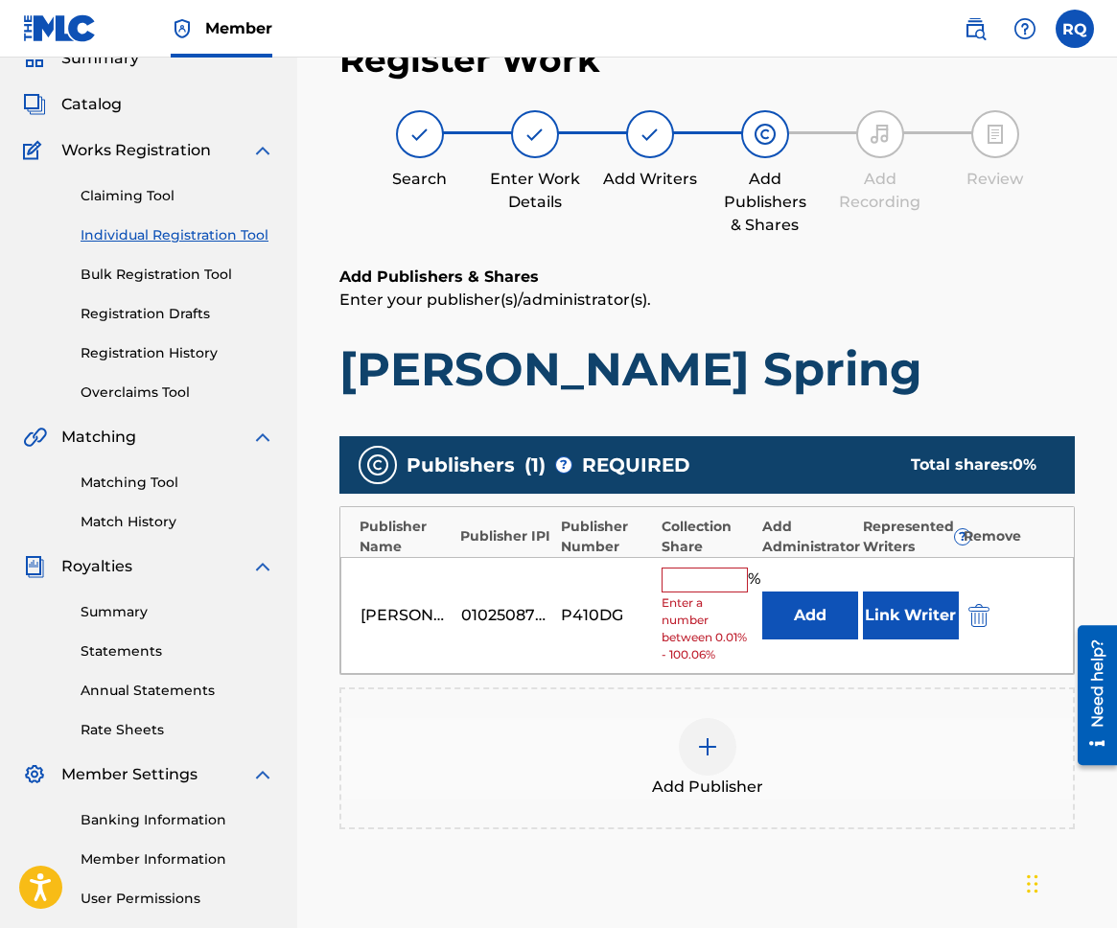
click at [718, 574] on input "text" at bounding box center [704, 579] width 86 height 25
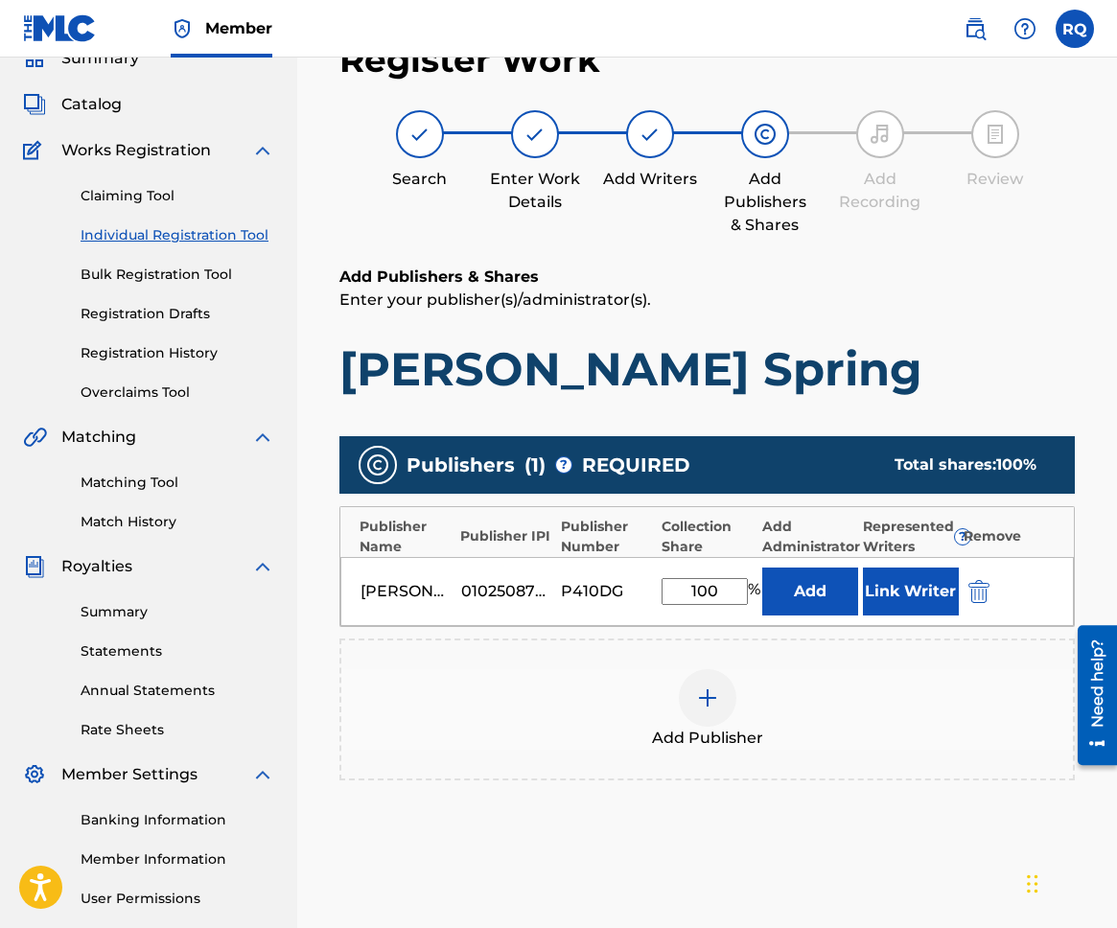
type input "100"
click at [896, 579] on button "Link Writer" at bounding box center [911, 591] width 96 height 48
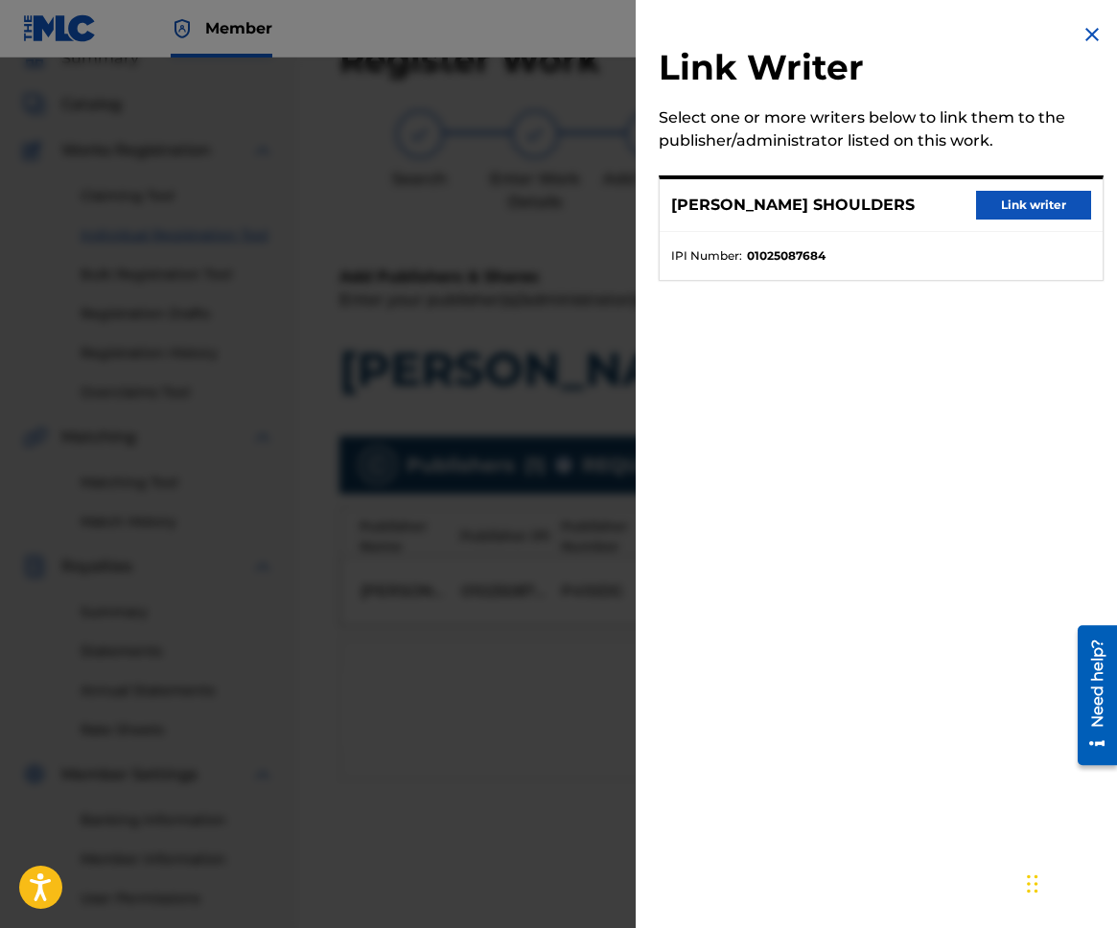
click at [1034, 208] on button "Link writer" at bounding box center [1033, 205] width 115 height 29
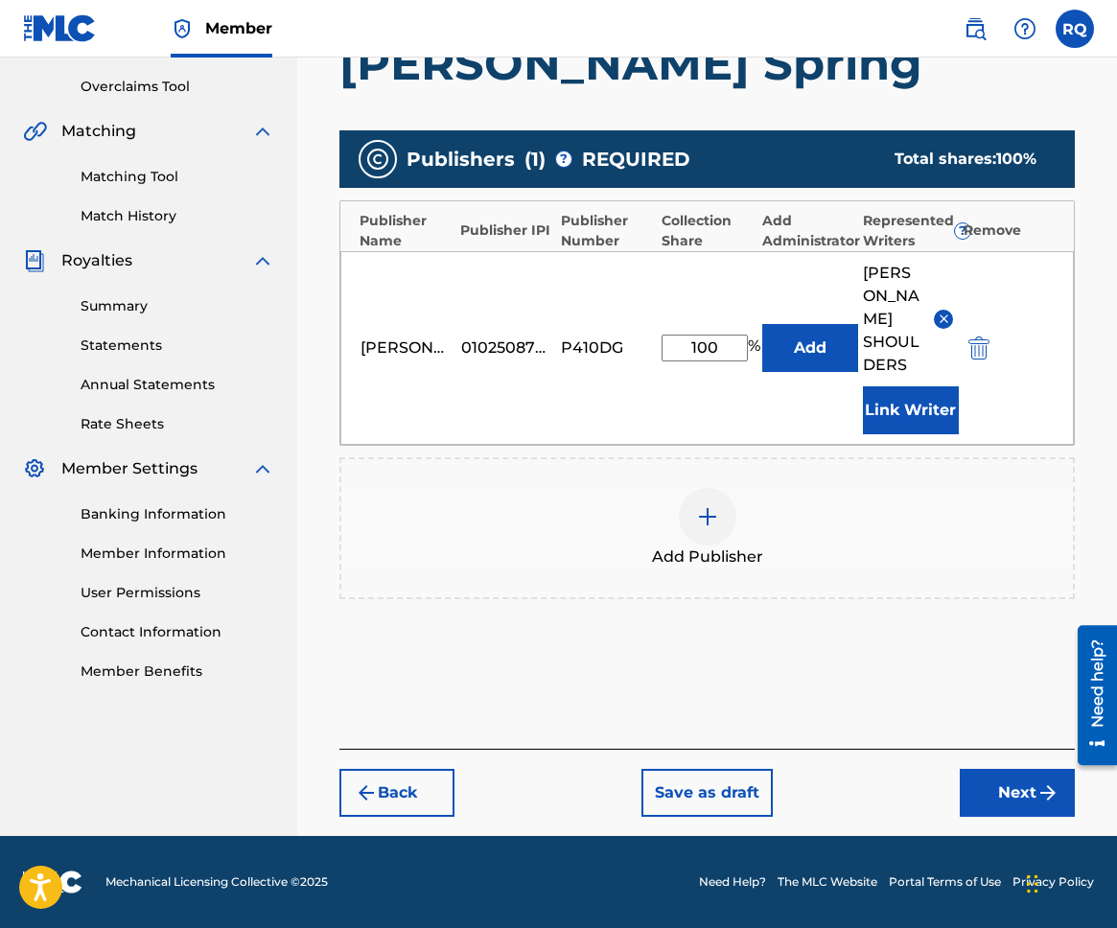
scroll to position [411, 0]
click at [1003, 782] on button "Next" at bounding box center [1017, 793] width 115 height 48
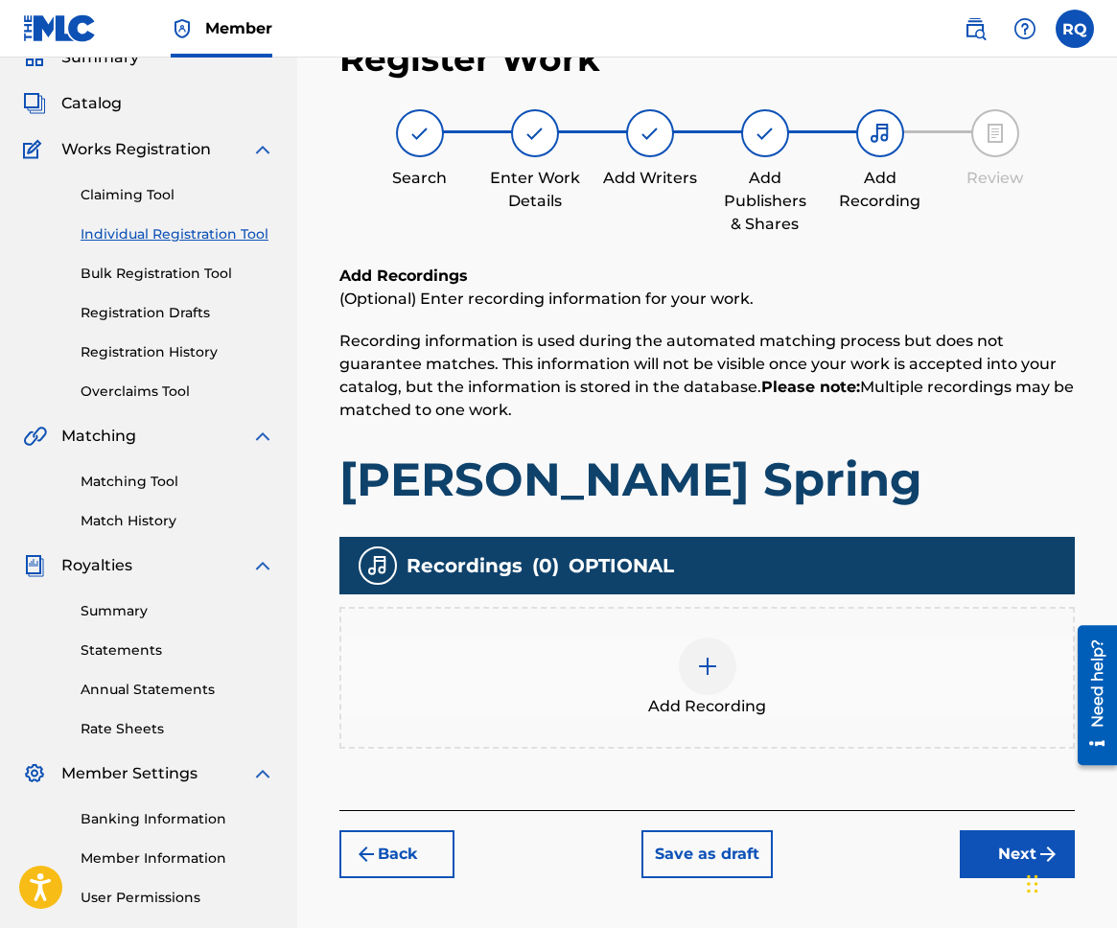
scroll to position [86, 0]
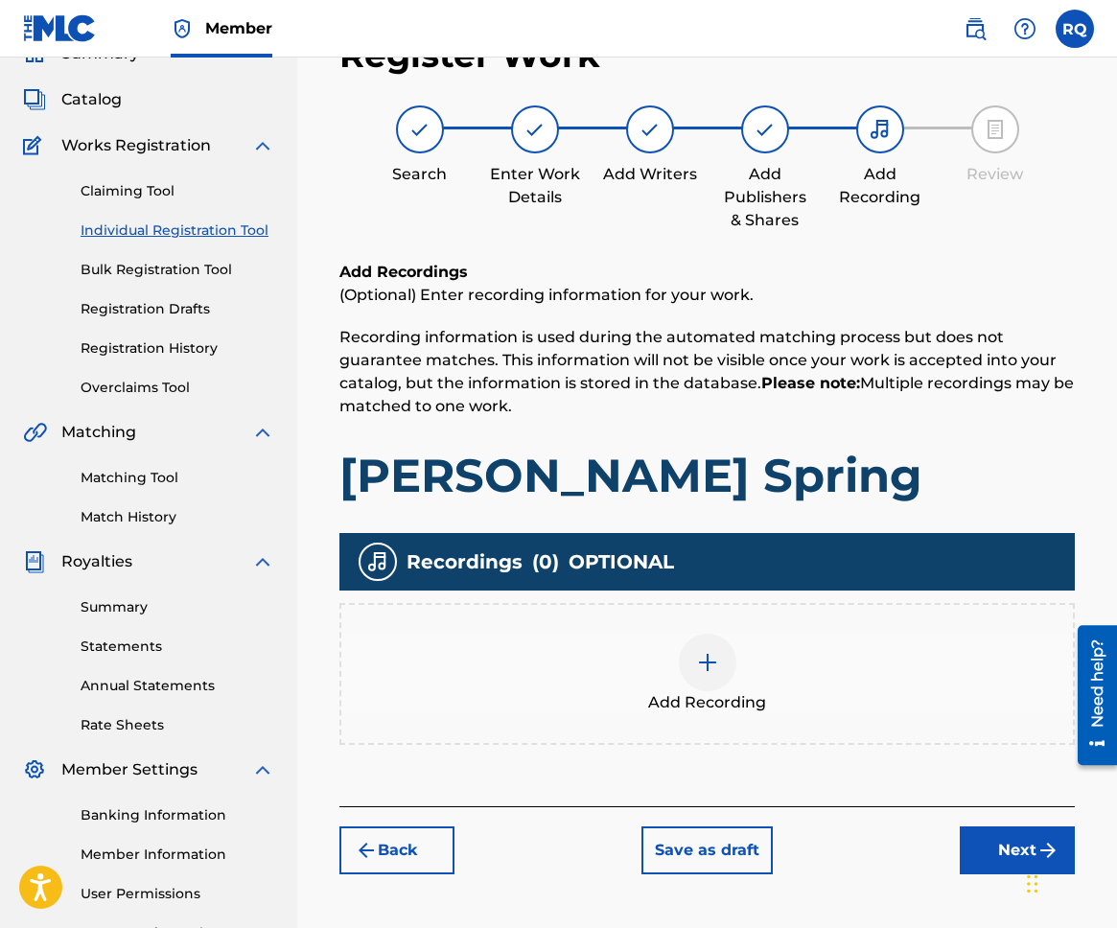
click at [727, 658] on div at bounding box center [708, 663] width 58 height 58
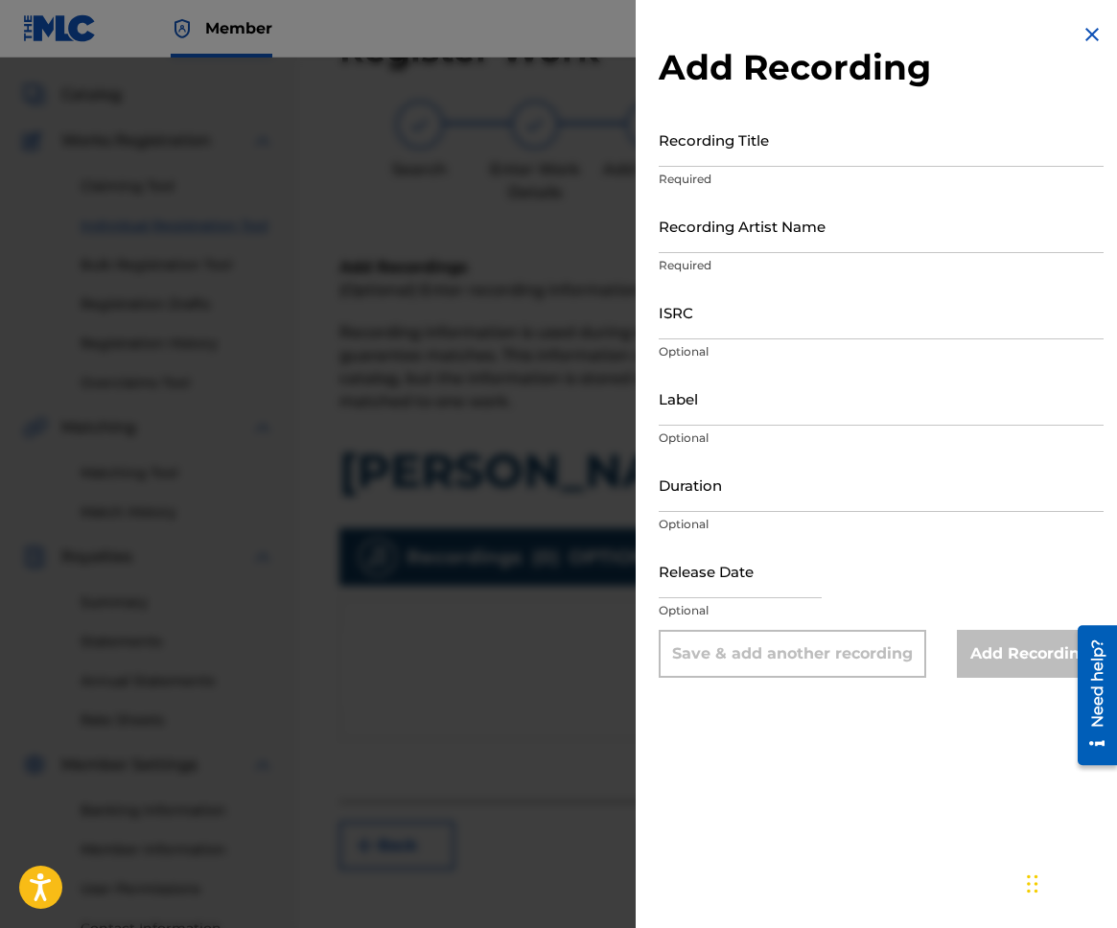
scroll to position [94, 0]
click at [703, 135] on input "Recording Title" at bounding box center [881, 139] width 445 height 55
click at [753, 142] on input "Recording Title" at bounding box center [881, 139] width 445 height 55
paste input "[PERSON_NAME] Spring"
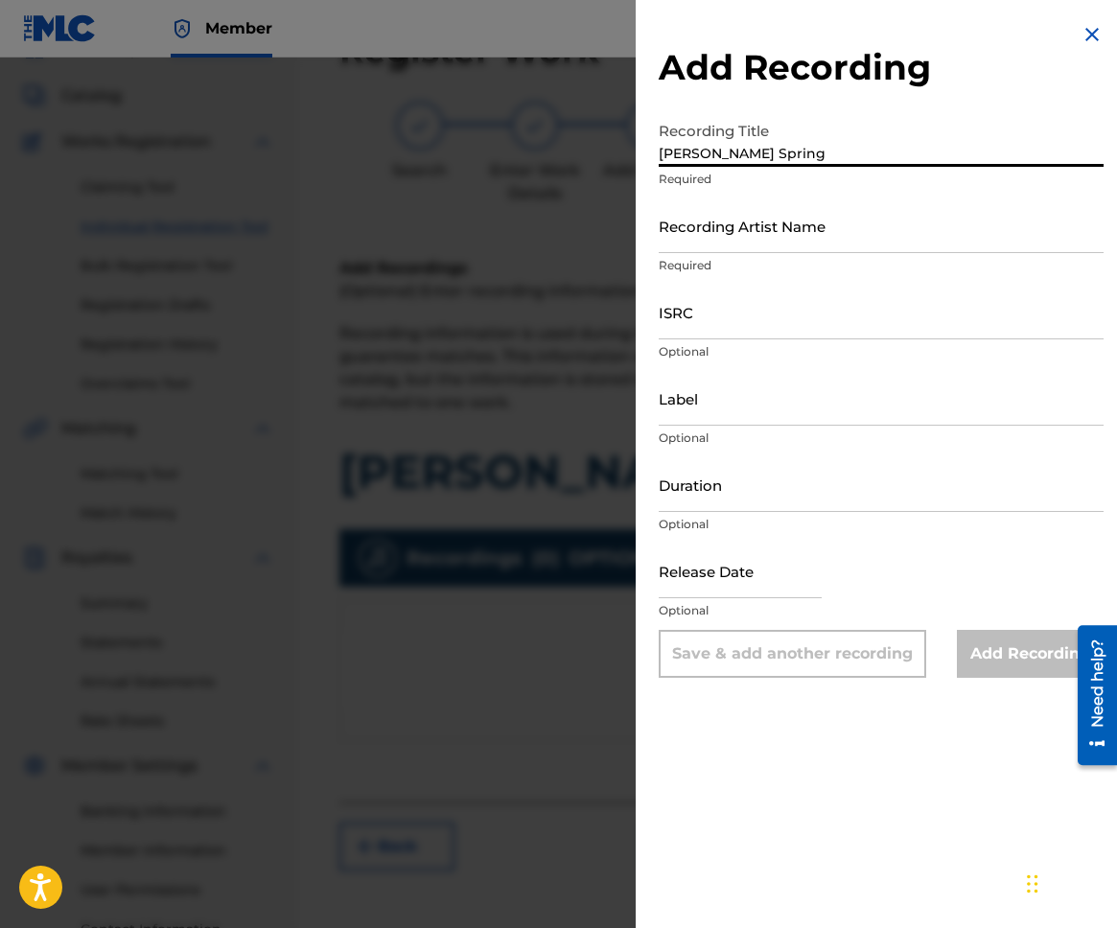
type input "[PERSON_NAME] Spring"
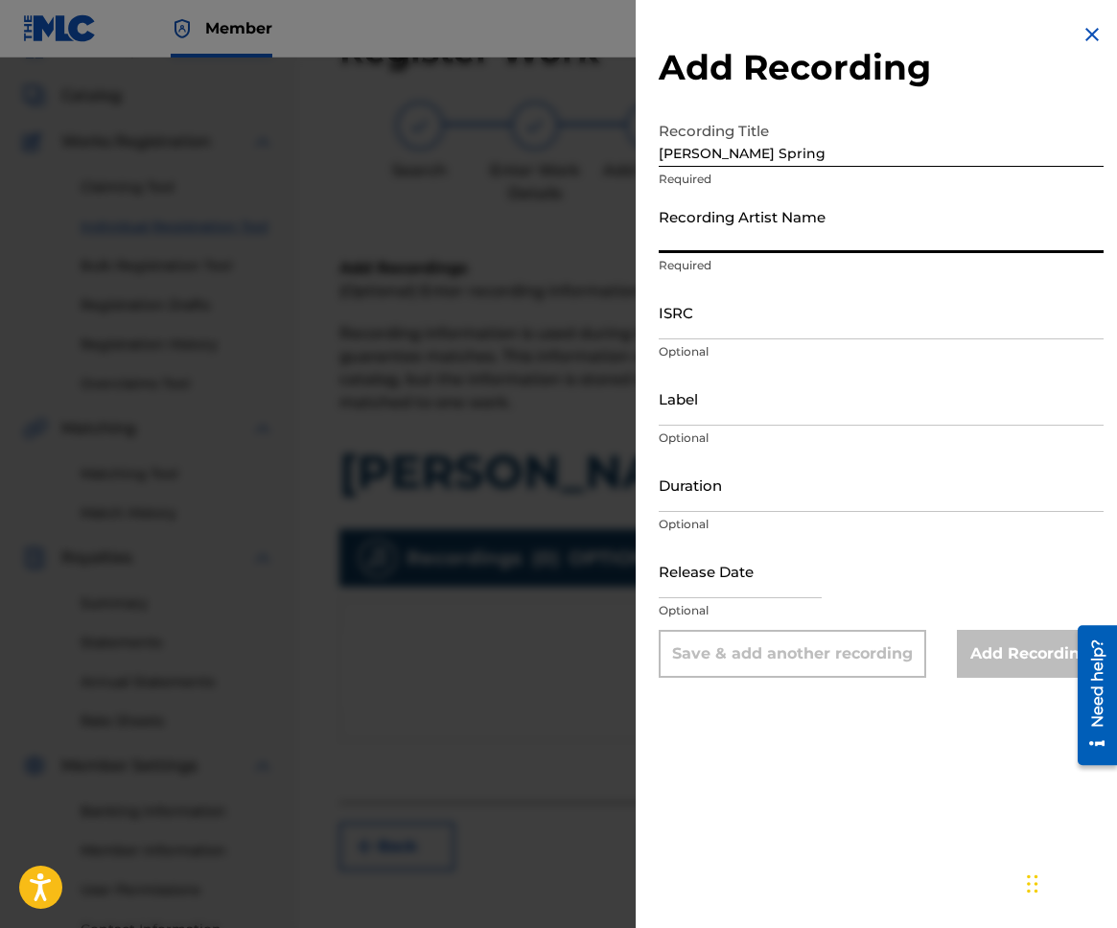
click at [774, 225] on input "Recording Artist Name" at bounding box center [881, 225] width 445 height 55
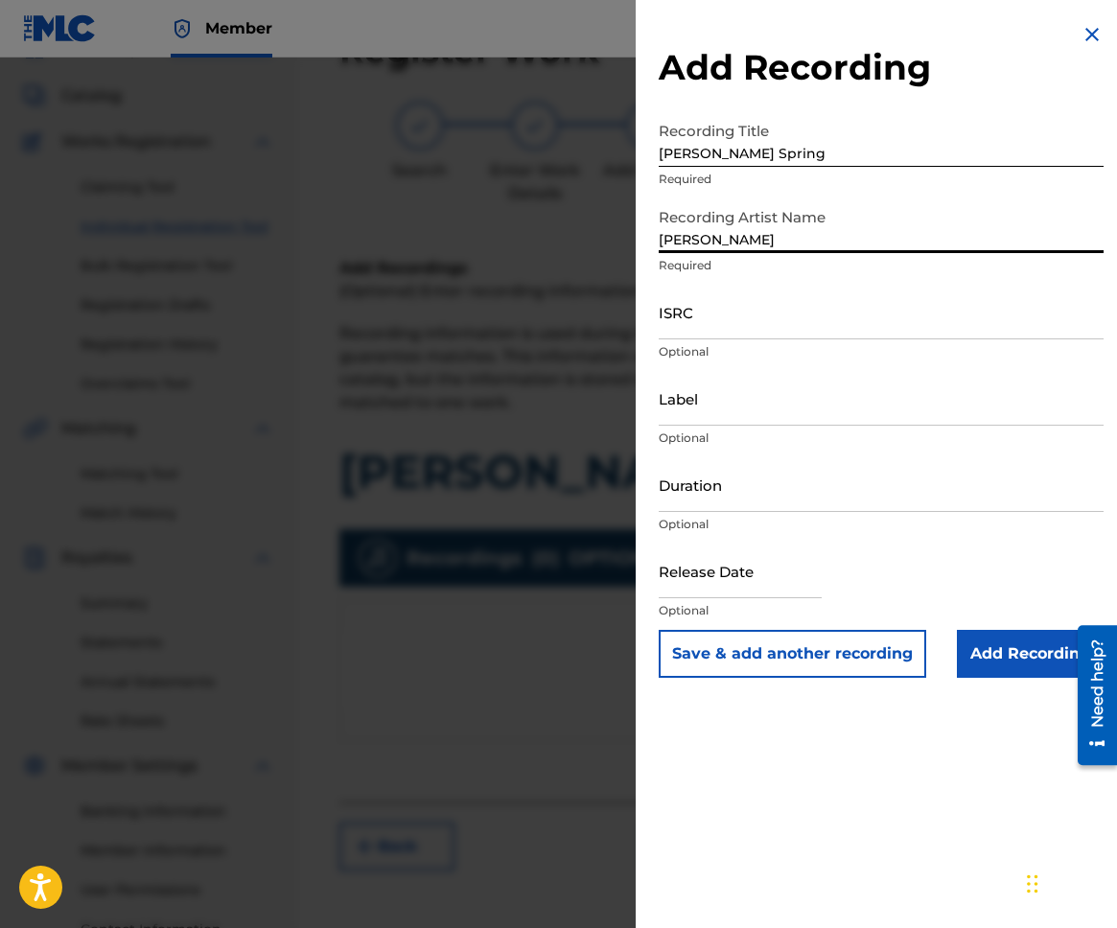
type input "[PERSON_NAME]"
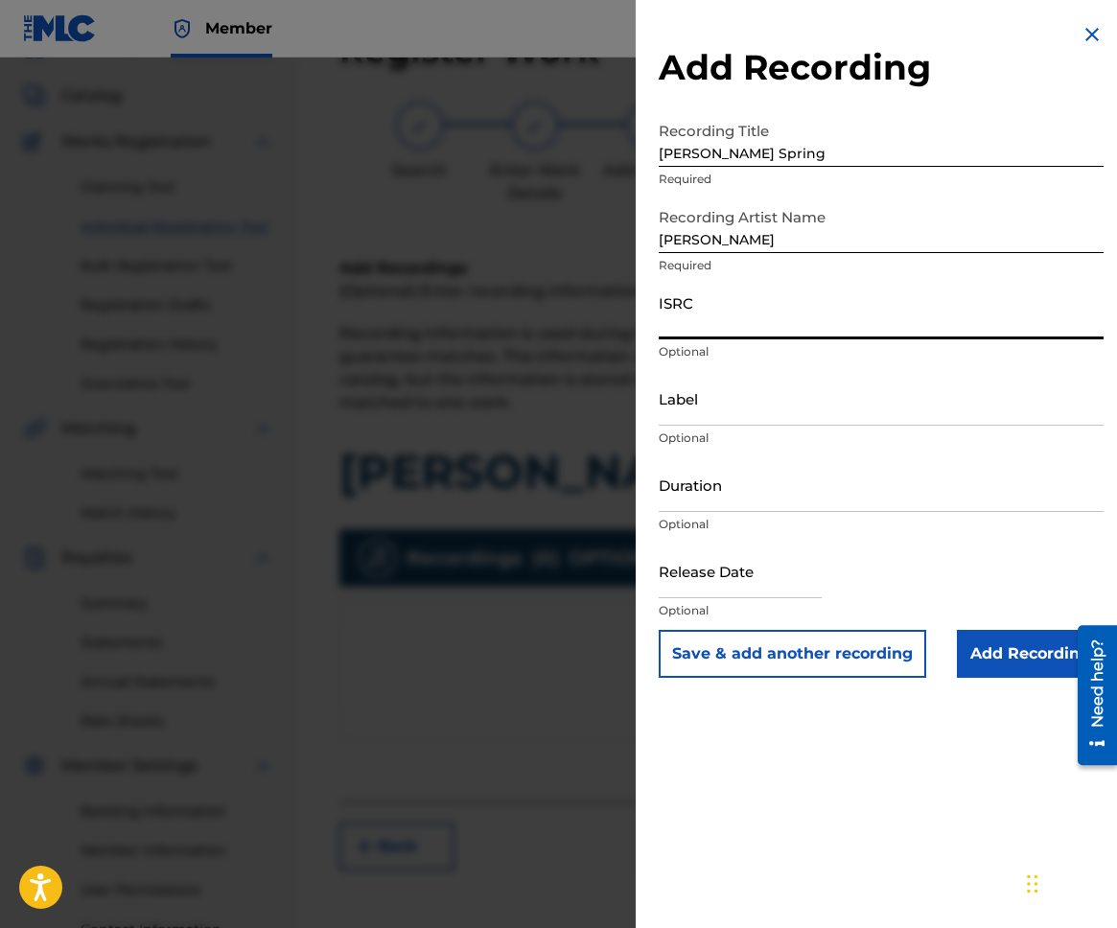
click at [770, 310] on input "ISRC" at bounding box center [881, 312] width 445 height 55
paste input "USA2B2511834"
type input "USA2B2511834"
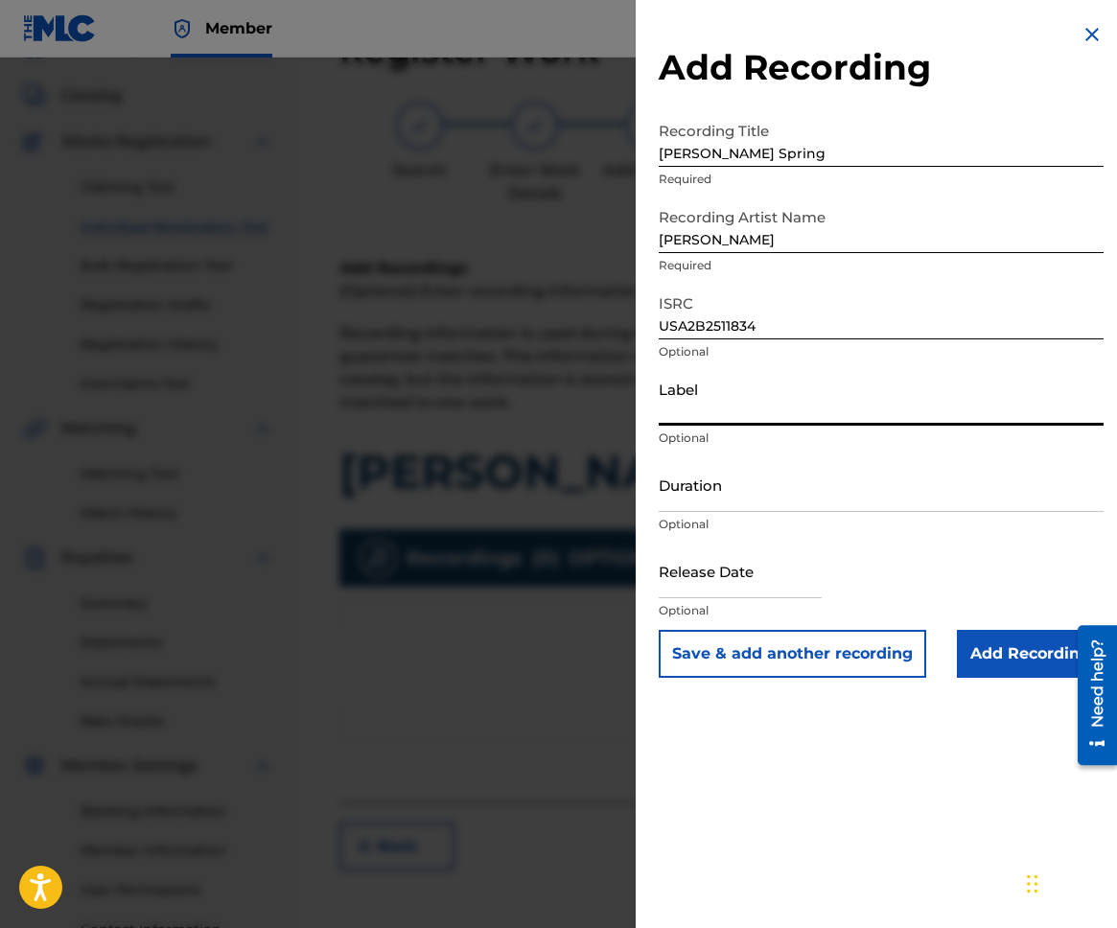
click at [752, 389] on input "Label" at bounding box center [881, 398] width 445 height 55
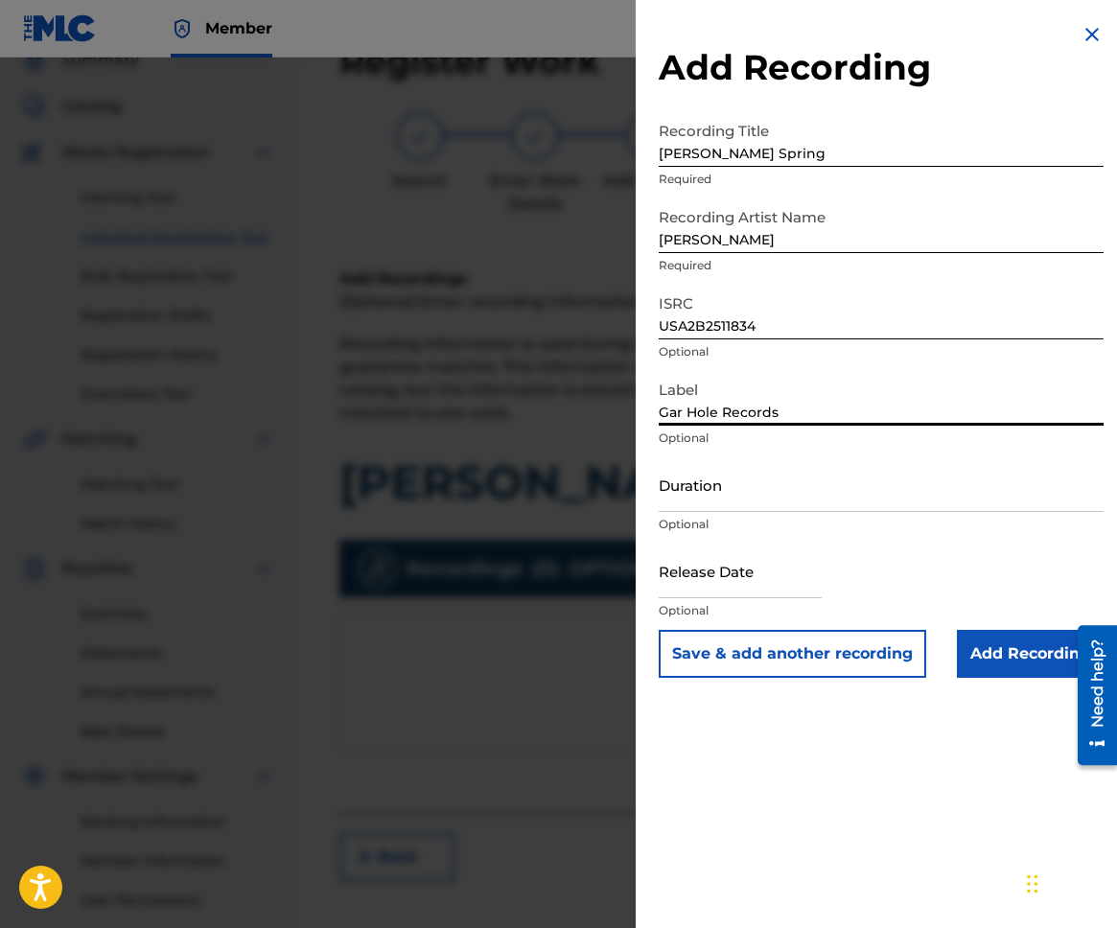
scroll to position [87, 0]
type input "Gar Hole Records"
click at [980, 646] on input "Add Recording" at bounding box center [1030, 654] width 147 height 48
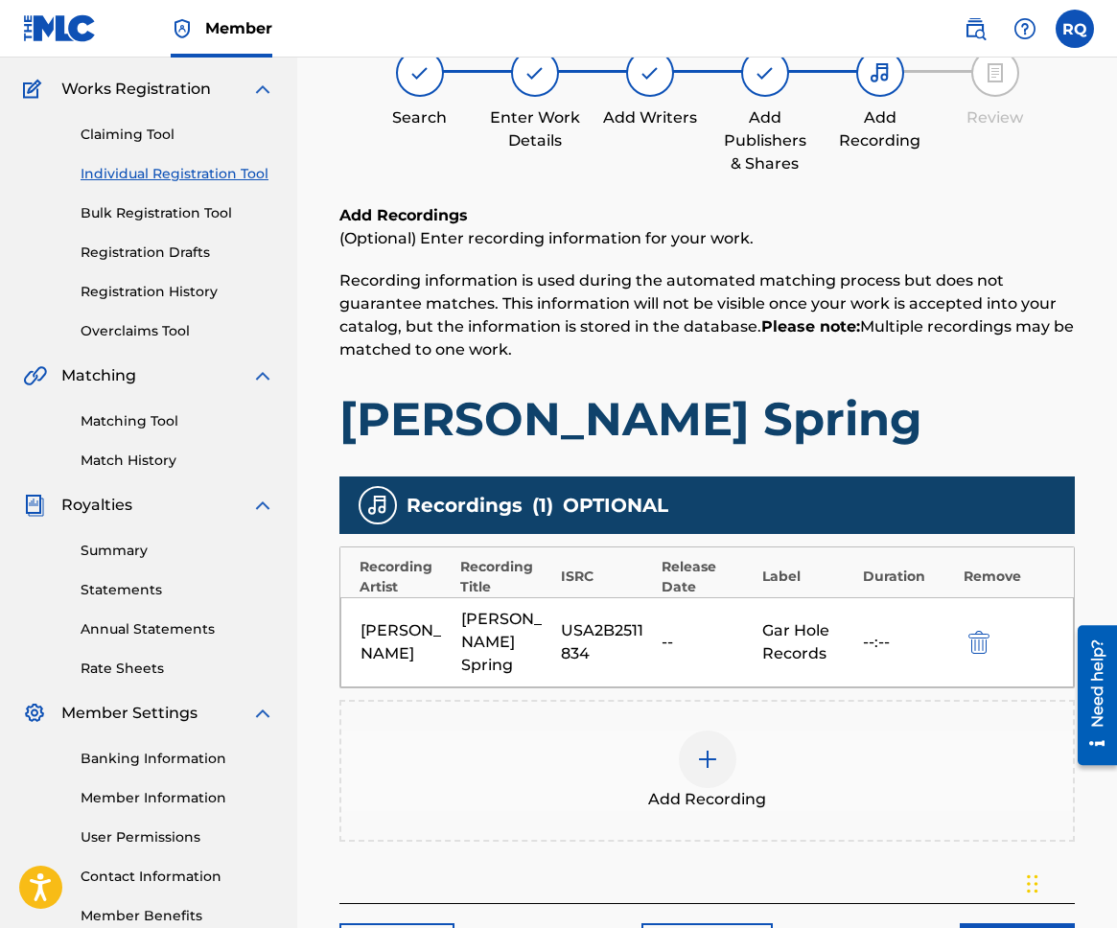
scroll to position [279, 0]
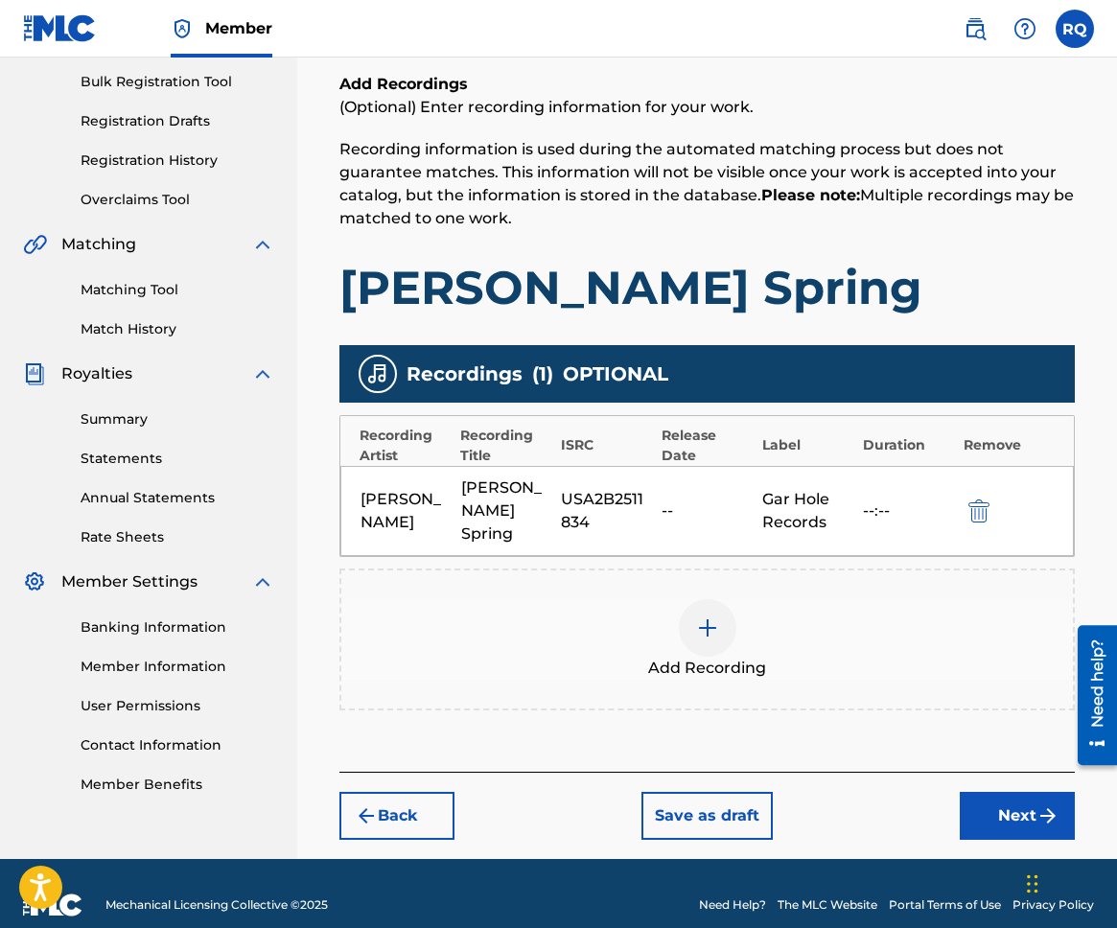
click at [1021, 793] on button "Next" at bounding box center [1017, 816] width 115 height 48
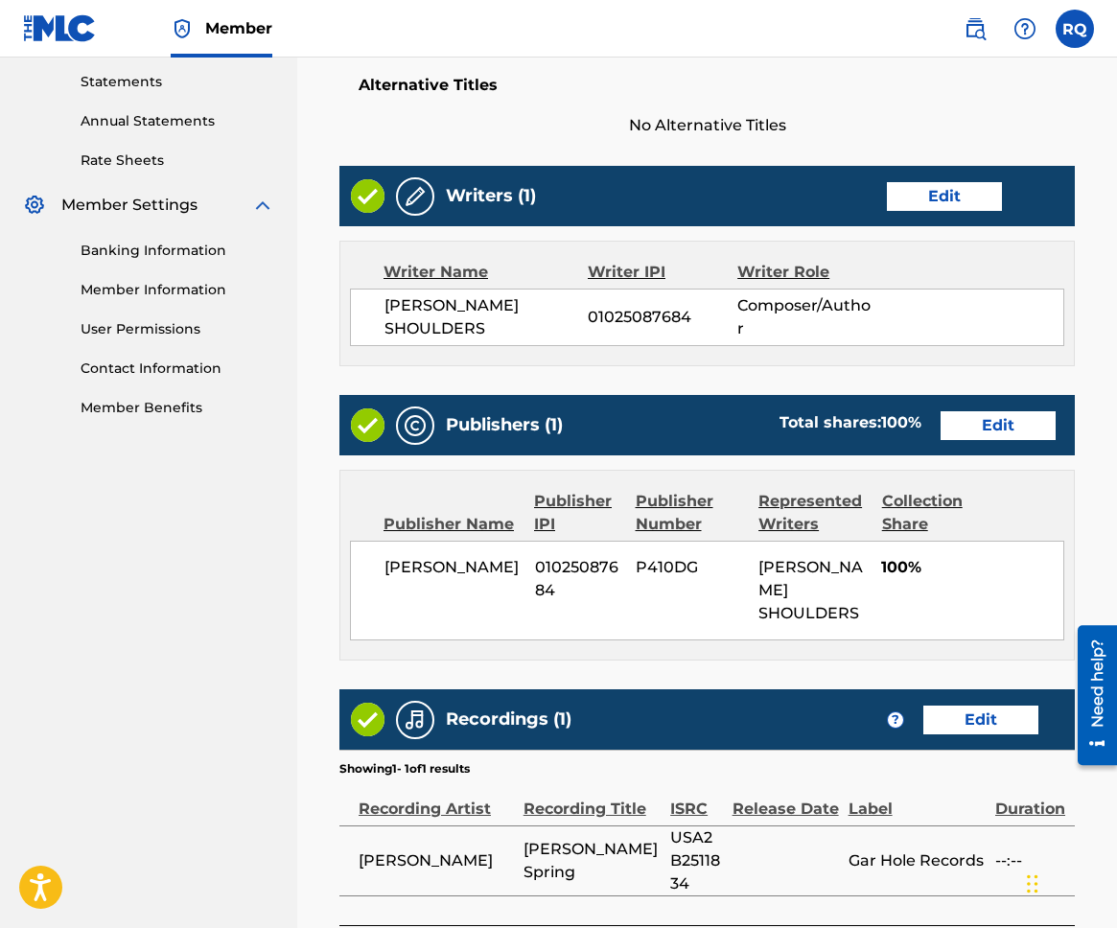
scroll to position [829, 0]
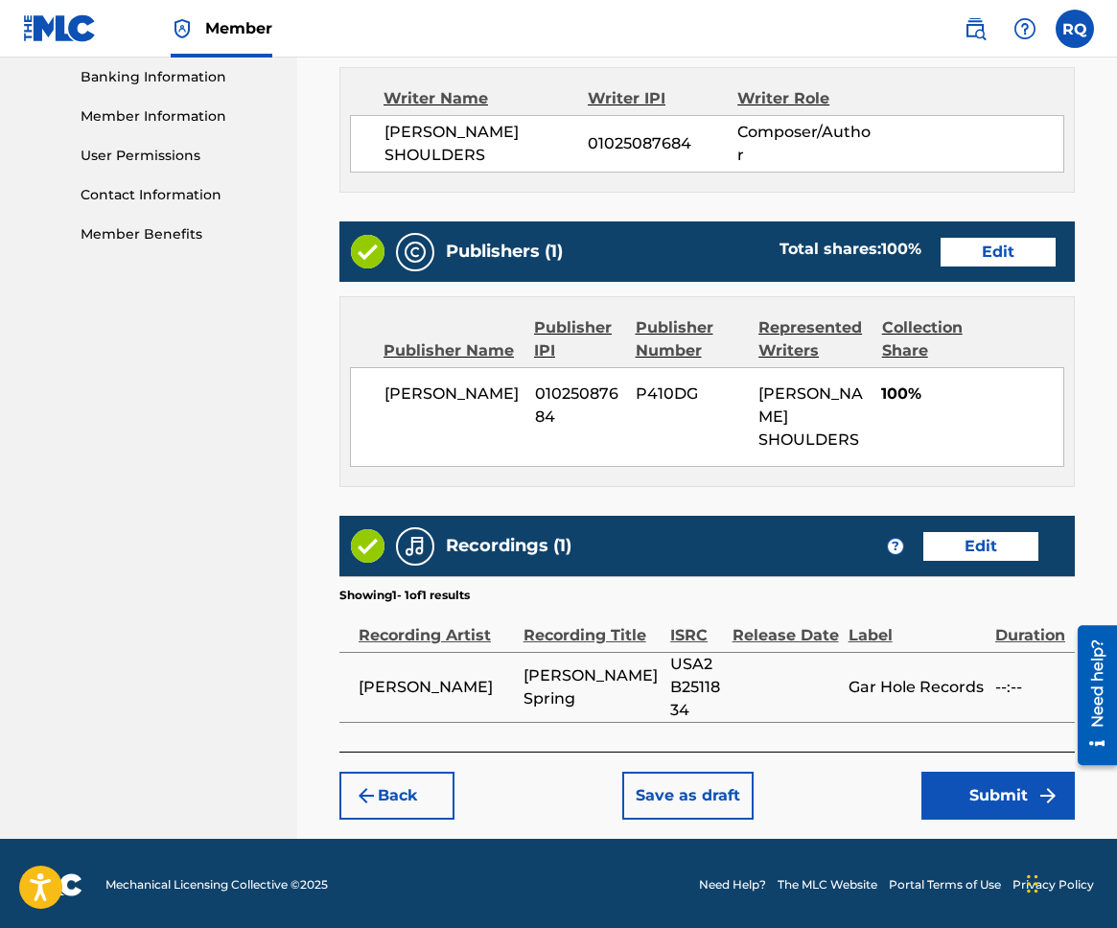
click at [1007, 791] on button "Submit" at bounding box center [997, 796] width 153 height 48
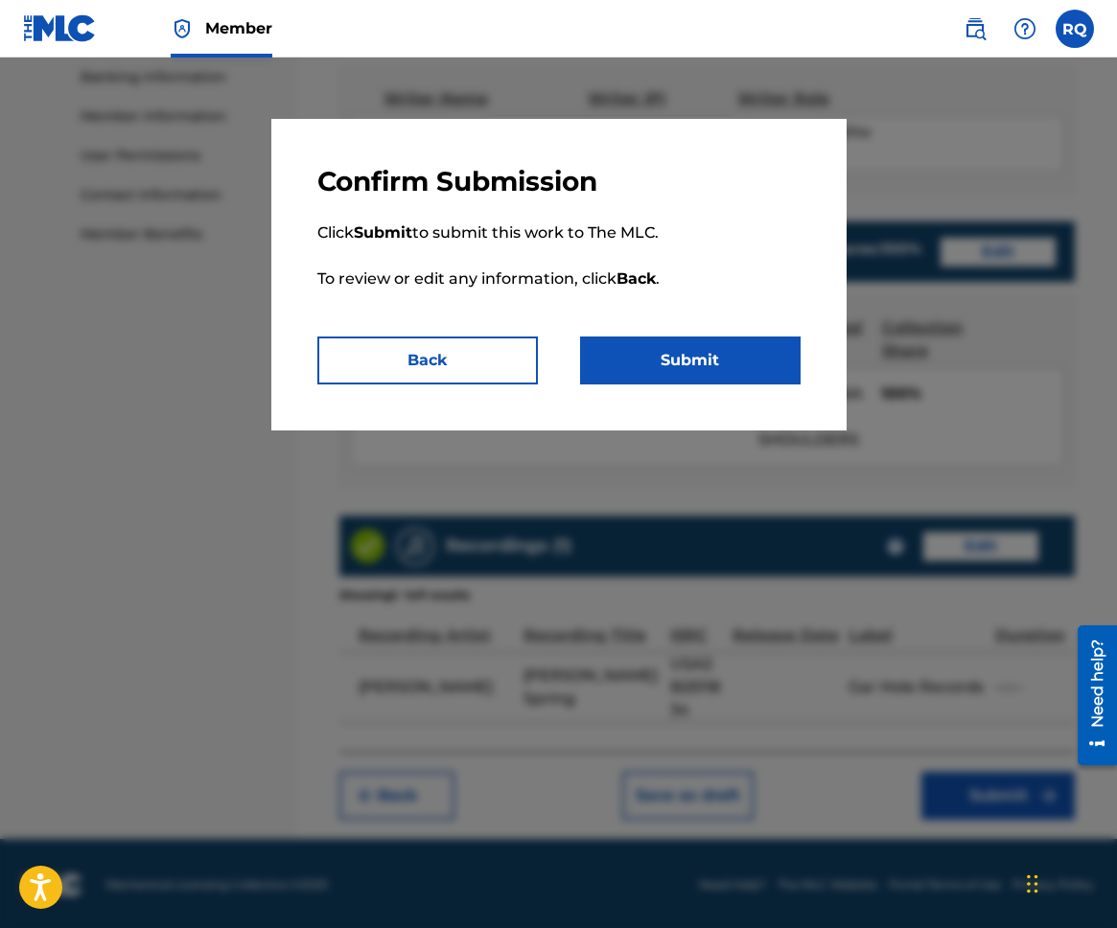
drag, startPoint x: 736, startPoint y: 347, endPoint x: 737, endPoint y: 358, distance: 10.6
click at [736, 347] on button "Submit" at bounding box center [690, 360] width 220 height 48
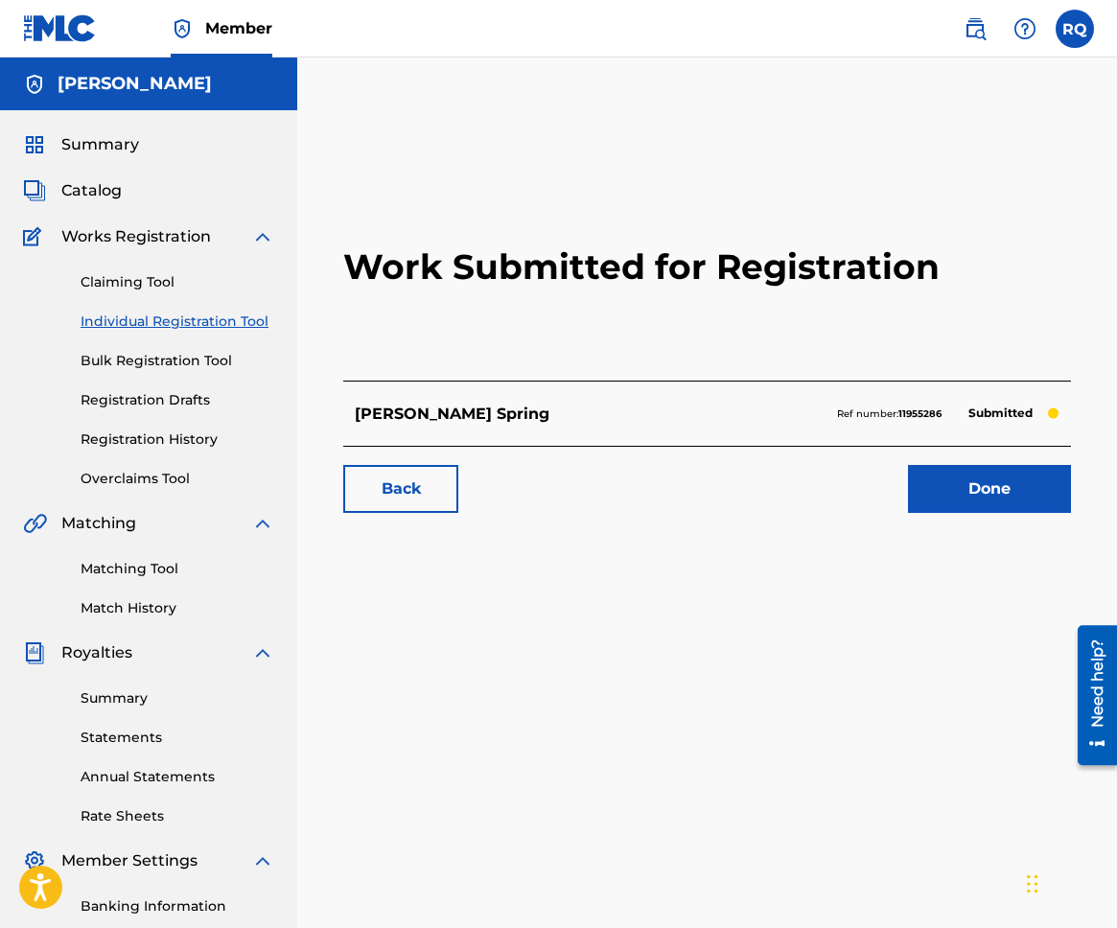
click at [999, 486] on link "Done" at bounding box center [989, 489] width 163 height 48
